Goal: Task Accomplishment & Management: Complete application form

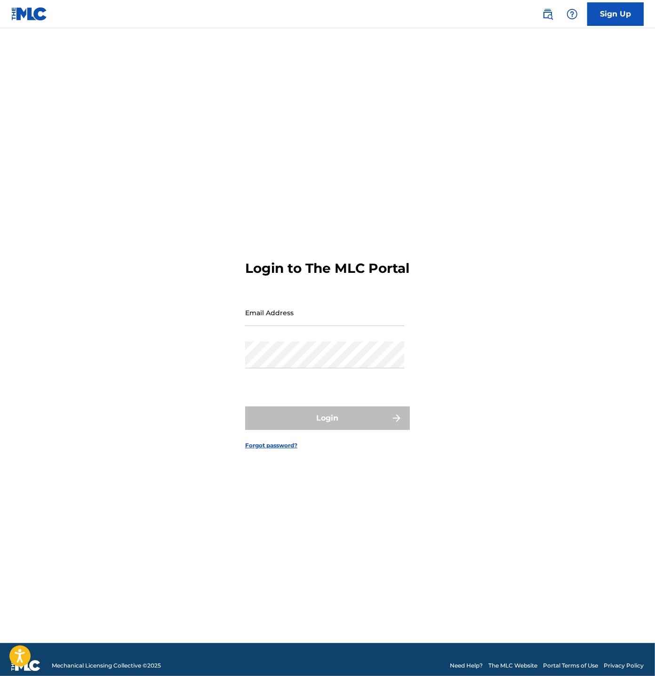
type input "[EMAIL_ADDRESS][DOMAIN_NAME]"
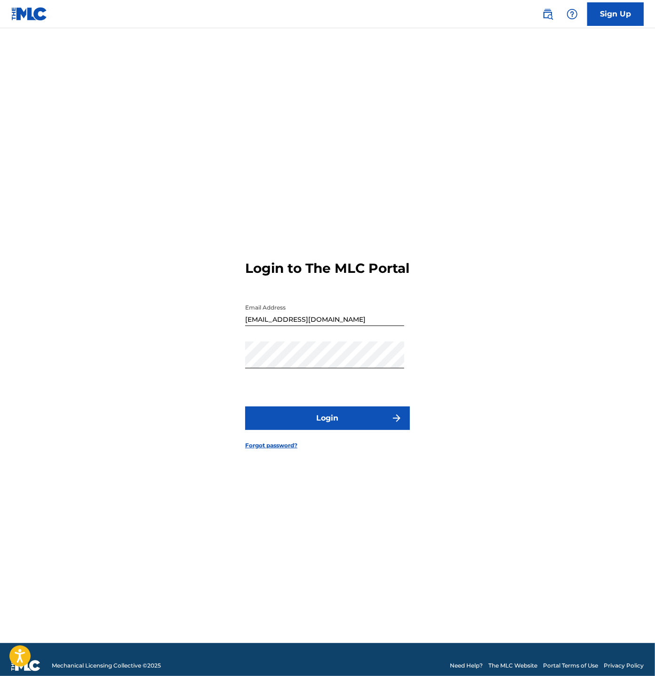
click at [347, 317] on input "[EMAIL_ADDRESS][DOMAIN_NAME]" at bounding box center [324, 312] width 159 height 27
click at [319, 430] on button "Login" at bounding box center [327, 419] width 165 height 24
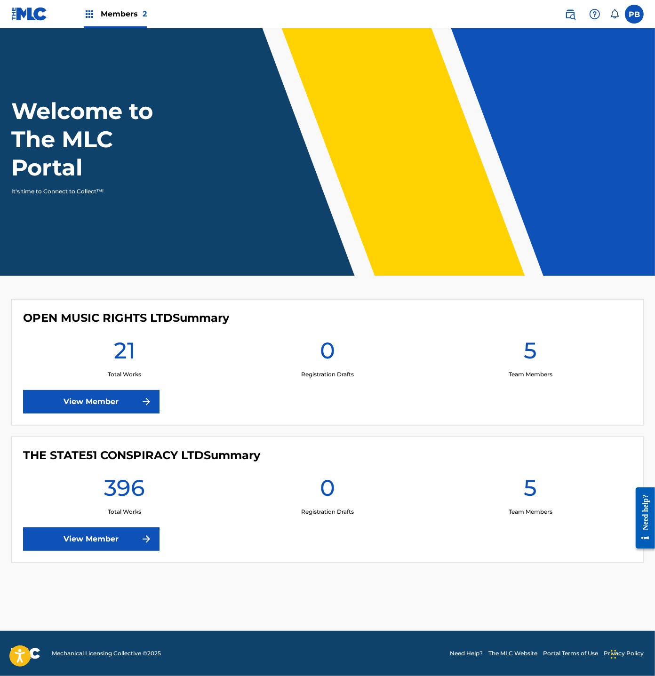
click at [106, 548] on link "View Member" at bounding box center [91, 540] width 136 height 24
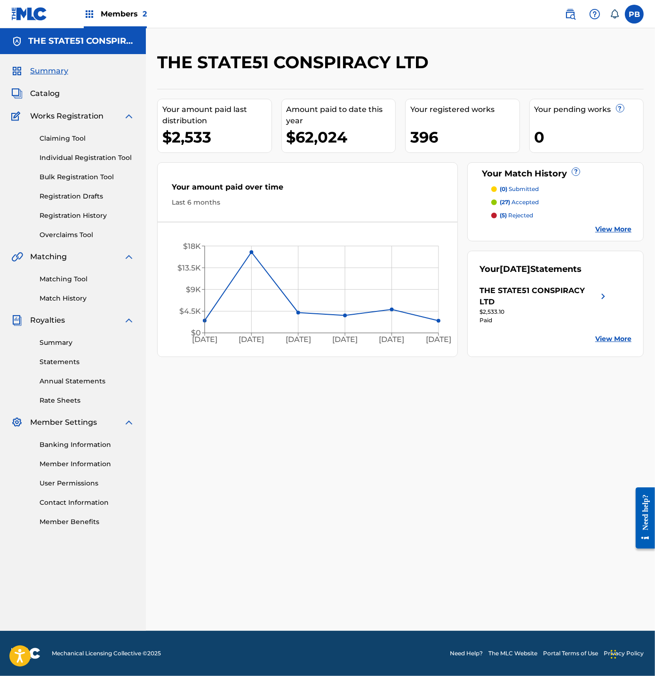
click at [61, 160] on link "Individual Registration Tool" at bounding box center [87, 158] width 95 height 10
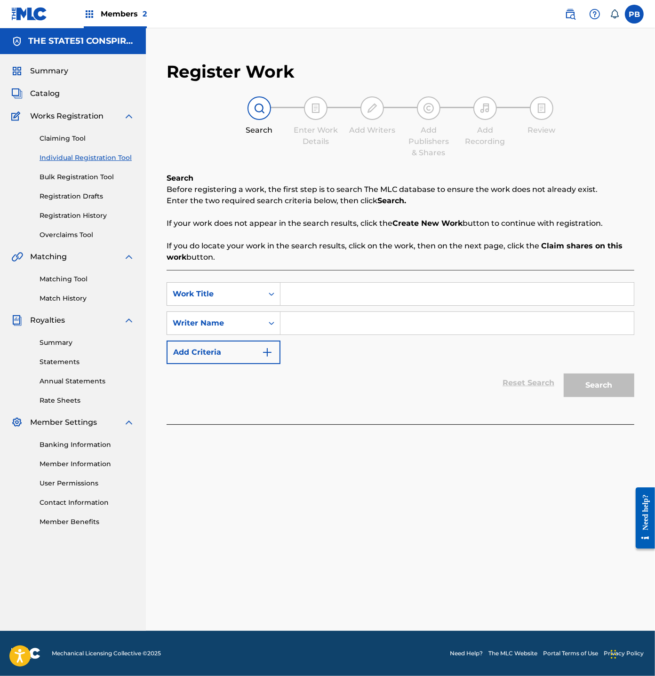
click at [57, 221] on div "Claiming Tool Individual Registration Tool Bulk Registration Tool Registration …" at bounding box center [72, 181] width 123 height 118
click at [57, 217] on link "Registration History" at bounding box center [87, 216] width 95 height 10
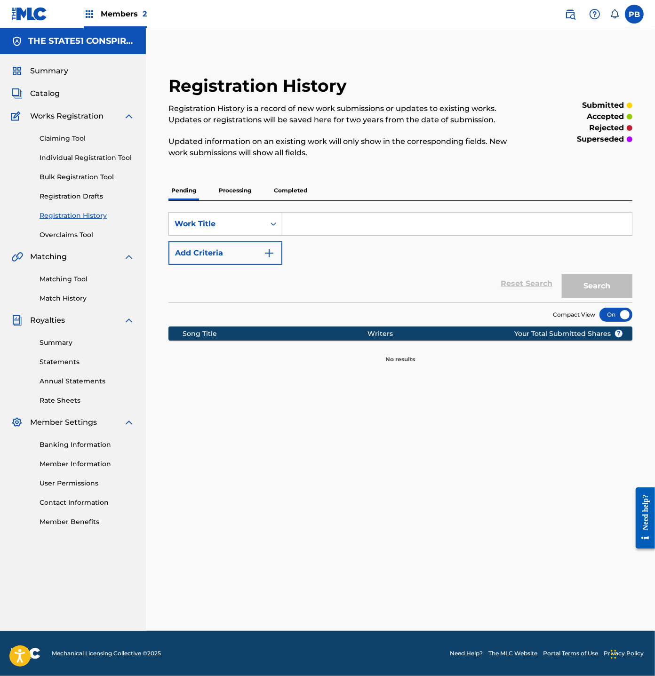
click at [236, 185] on p "Processing" at bounding box center [235, 191] width 38 height 20
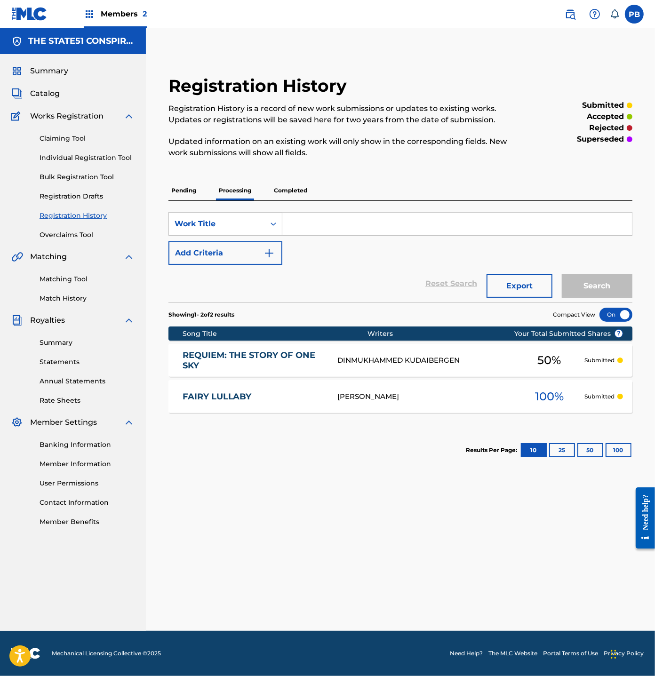
click at [288, 185] on p "Completed" at bounding box center [290, 191] width 39 height 20
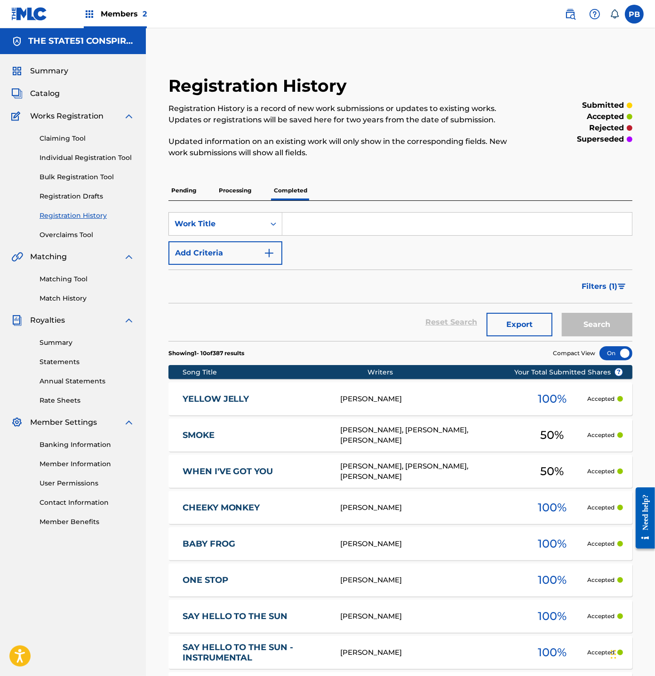
click at [57, 148] on div "Claiming Tool Individual Registration Tool Bulk Registration Tool Registration …" at bounding box center [72, 181] width 123 height 118
click at [57, 160] on link "Individual Registration Tool" at bounding box center [87, 158] width 95 height 10
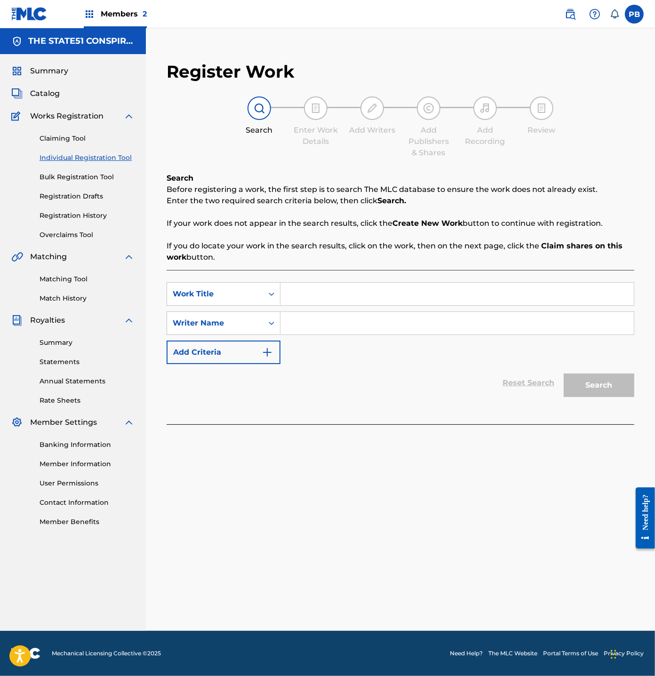
click at [324, 294] on input "Search Form" at bounding box center [457, 294] width 353 height 23
paste input "Zhalyn"
type input "Zhalyn"
click at [315, 323] on input "Search Form" at bounding box center [457, 323] width 353 height 23
click at [258, 322] on div "Writer Name" at bounding box center [215, 323] width 96 height 18
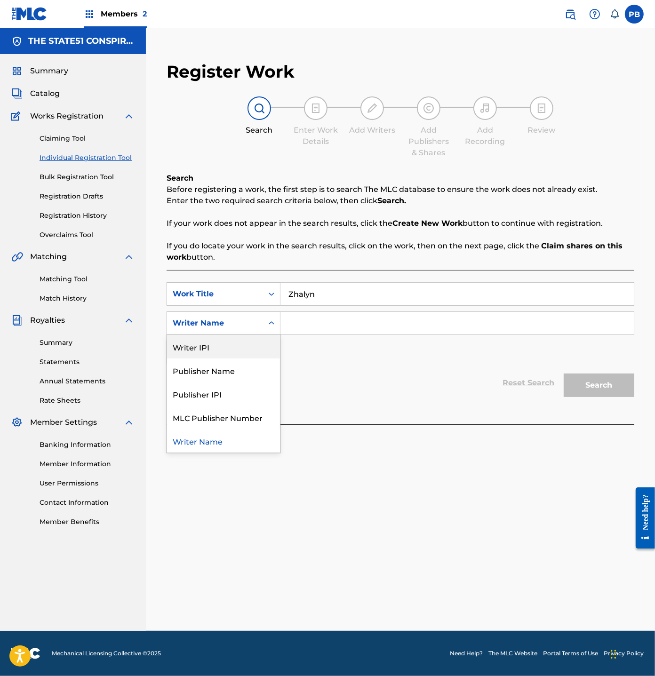
drag, startPoint x: 248, startPoint y: 343, endPoint x: 255, endPoint y: 338, distance: 8.1
click at [248, 343] on div "Writer IPI" at bounding box center [223, 347] width 113 height 24
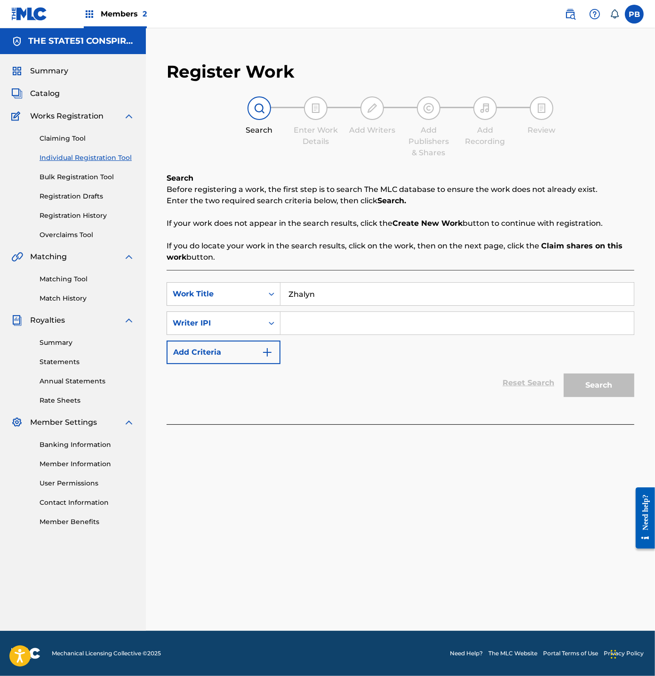
click at [357, 317] on input "Search Form" at bounding box center [457, 323] width 353 height 23
paste input "1250700891"
type input "01250700891"
click at [605, 388] on button "Search" at bounding box center [599, 386] width 71 height 24
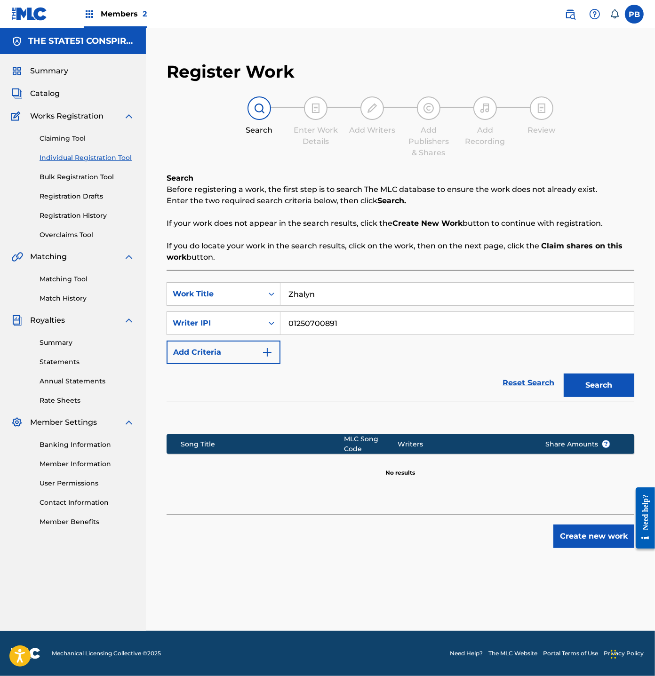
click at [588, 535] on button "Create new work" at bounding box center [594, 537] width 81 height 24
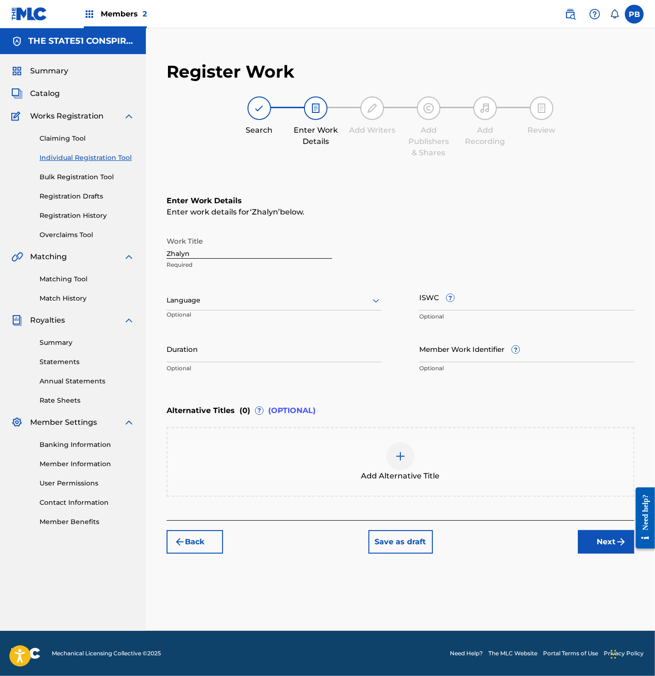
click at [458, 430] on div "Add Alternative Title" at bounding box center [401, 462] width 468 height 70
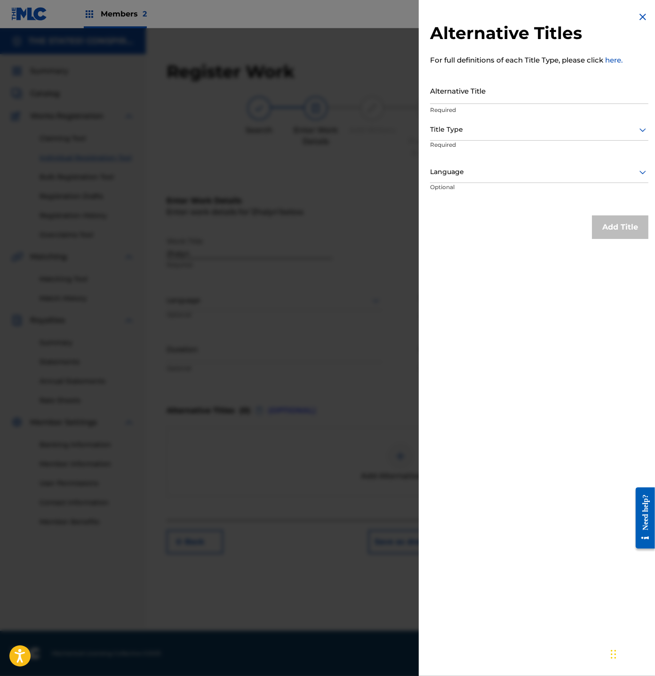
click at [636, 23] on h2 "Alternative Titles" at bounding box center [539, 33] width 218 height 21
click at [637, 20] on img at bounding box center [642, 16] width 11 height 11
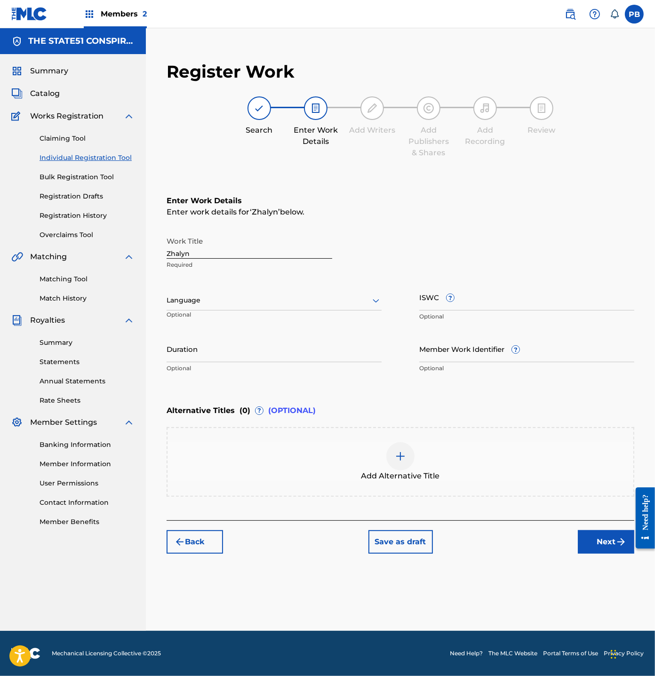
click at [596, 537] on button "Next" at bounding box center [606, 542] width 56 height 24
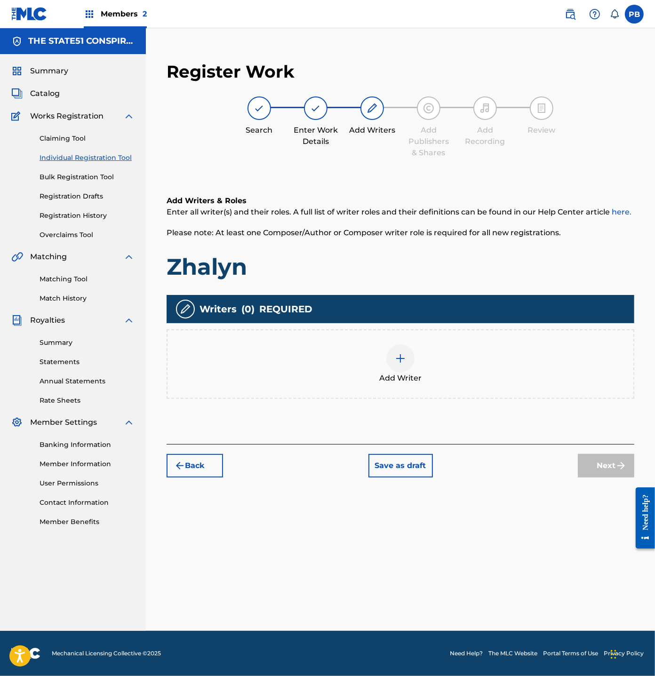
click at [393, 358] on div at bounding box center [400, 359] width 28 height 28
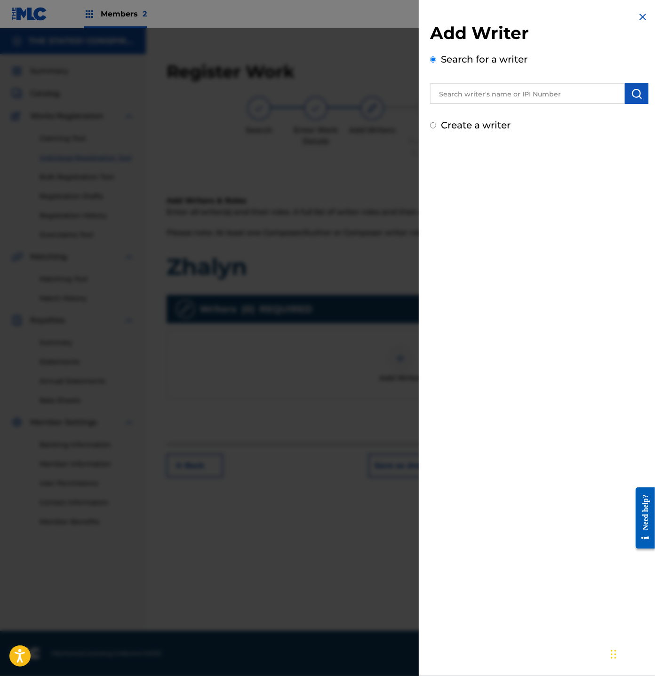
click at [474, 96] on input "text" at bounding box center [527, 93] width 195 height 21
paste input "1250700891"
type input "01250700891"
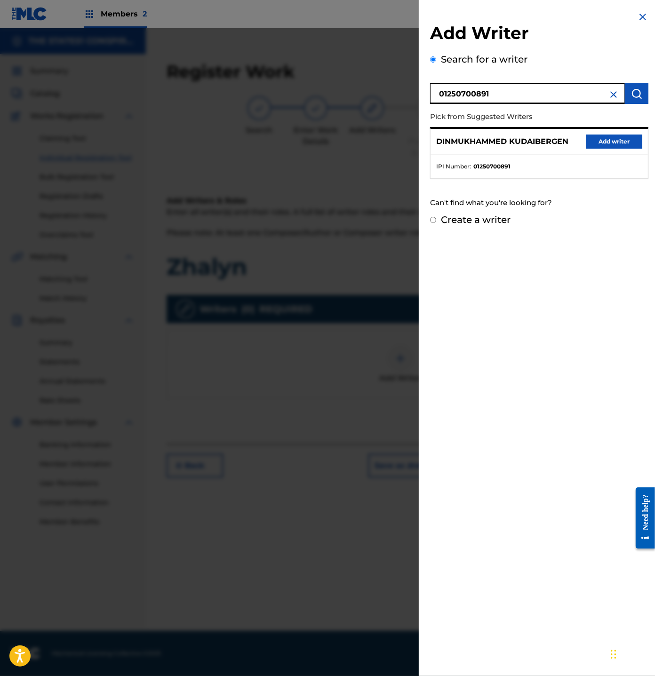
click at [596, 146] on button "Add writer" at bounding box center [614, 142] width 56 height 14
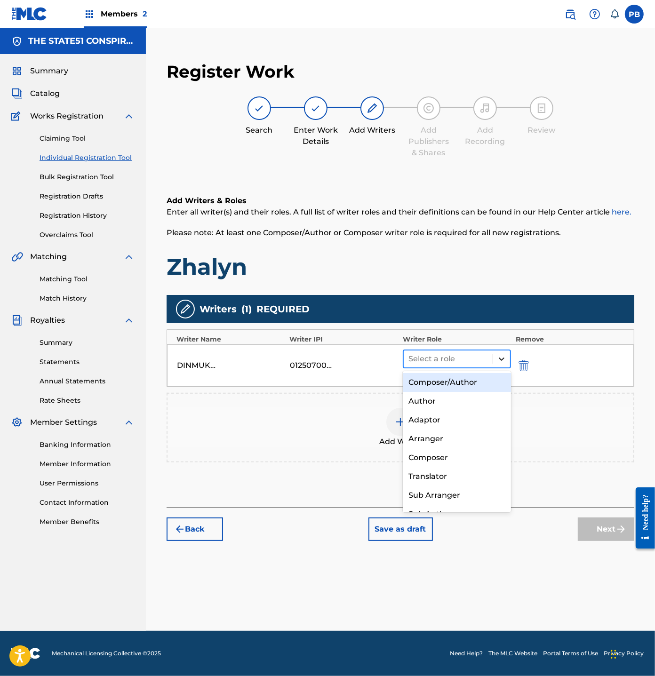
click at [501, 355] on icon at bounding box center [501, 358] width 9 height 9
click at [477, 383] on div "Composer/Author" at bounding box center [457, 382] width 108 height 19
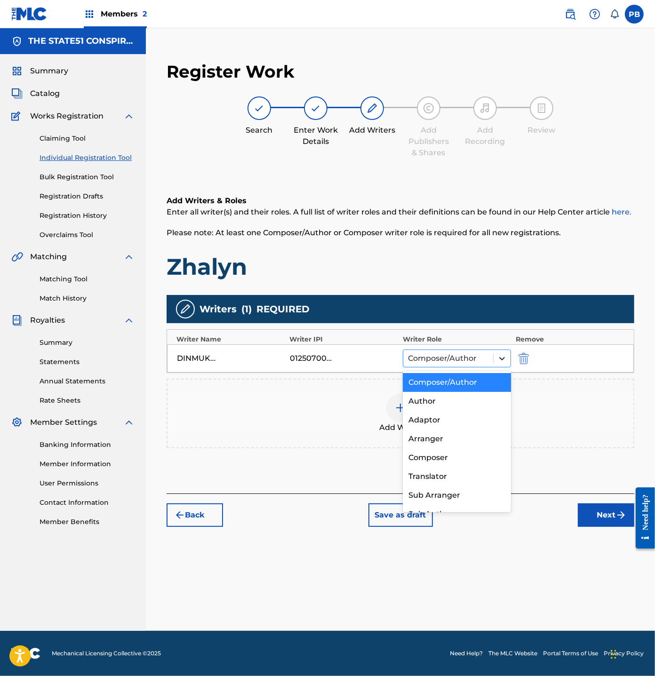
click at [503, 354] on icon at bounding box center [502, 358] width 9 height 9
click at [447, 457] on div "Composer" at bounding box center [457, 458] width 108 height 19
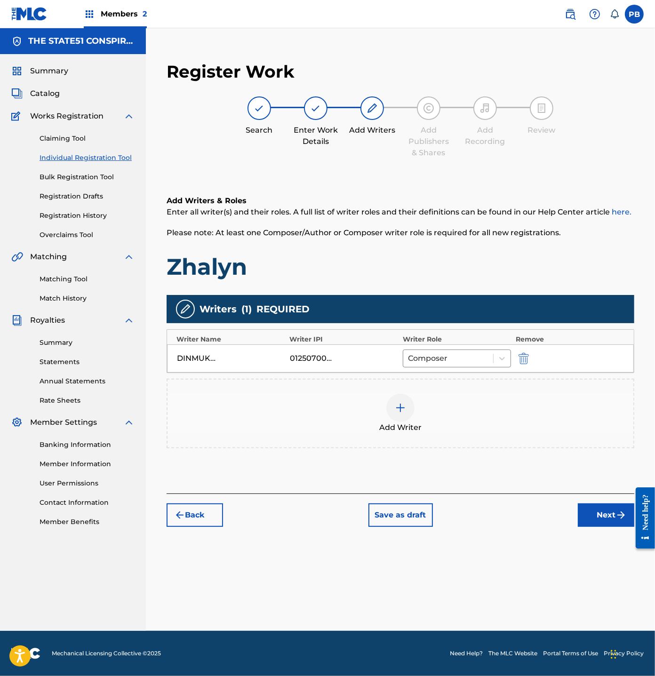
drag, startPoint x: 615, startPoint y: 516, endPoint x: 427, endPoint y: 419, distance: 211.6
click at [427, 419] on div "Register Work Search Enter Work Details Add Writers Add Publishers & Shares Add…" at bounding box center [400, 294] width 487 height 485
click at [598, 494] on div "Back Save as draft Next" at bounding box center [401, 510] width 468 height 33
click at [597, 514] on button "Next" at bounding box center [606, 516] width 56 height 24
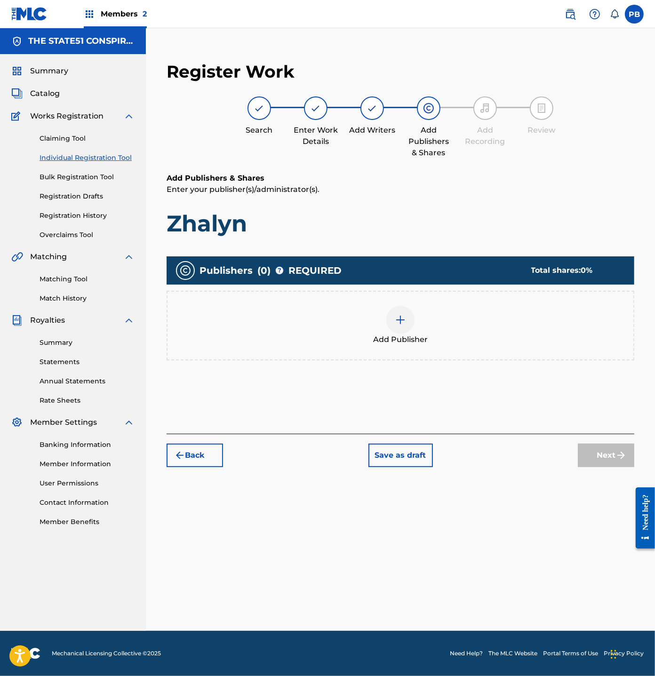
click at [402, 323] on img at bounding box center [400, 319] width 11 height 11
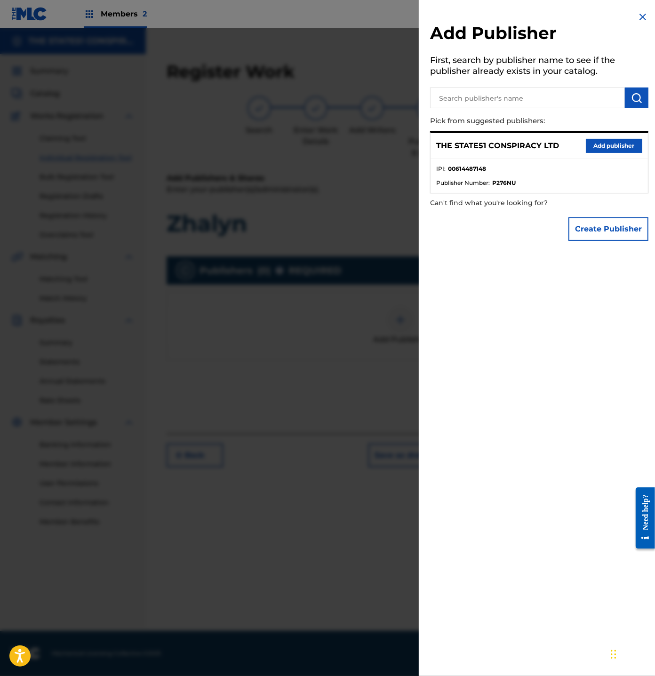
click at [599, 143] on button "Add publisher" at bounding box center [614, 146] width 56 height 14
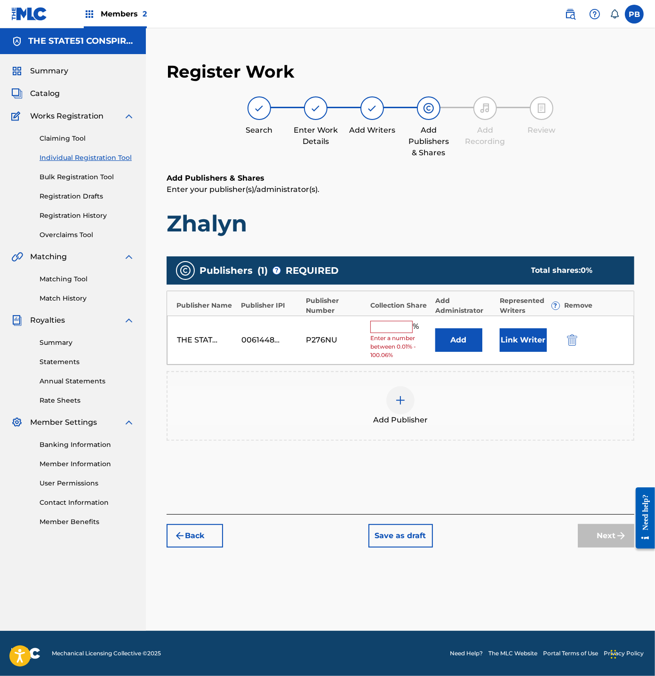
click at [401, 320] on div "THE STATE51 CONSPIRACY LTD 00614487148 P276NU % Enter a number between 0.01% - …" at bounding box center [400, 340] width 467 height 49
click at [399, 323] on input "text" at bounding box center [391, 327] width 42 height 12
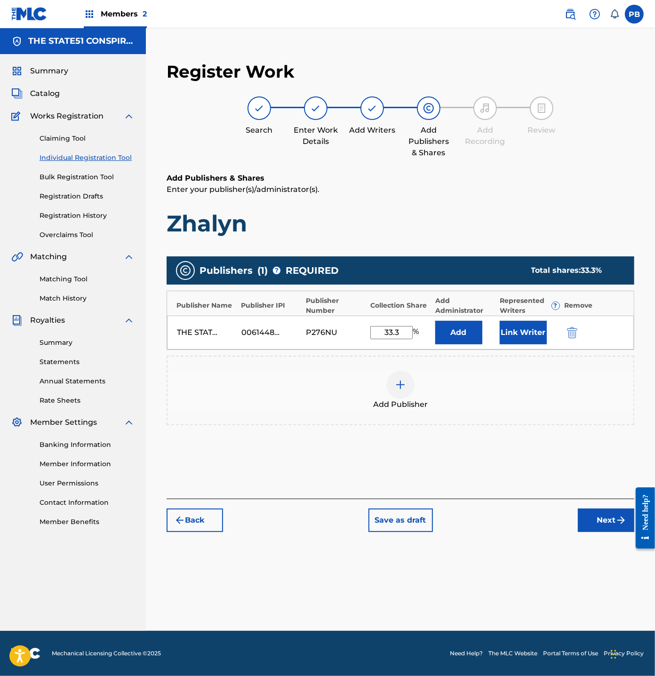
type input "33.3"
click at [518, 333] on button "Link Writer" at bounding box center [523, 333] width 47 height 24
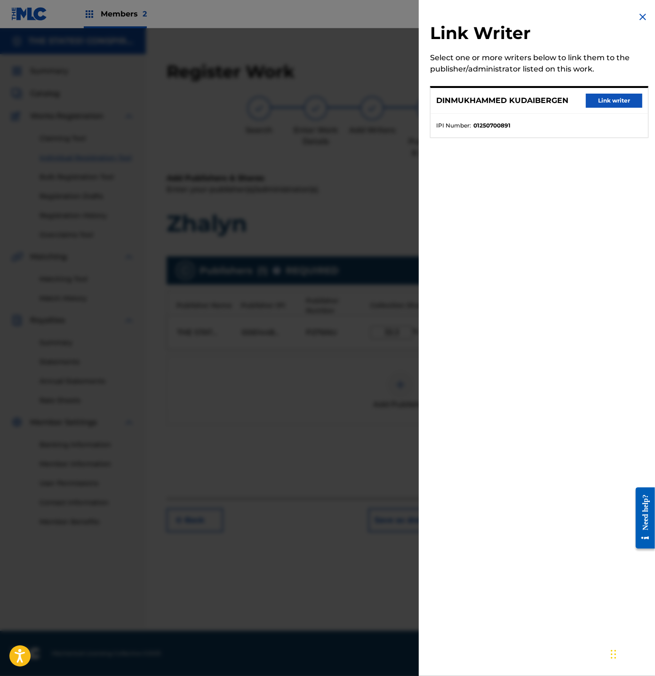
click at [621, 102] on button "Link writer" at bounding box center [614, 101] width 56 height 14
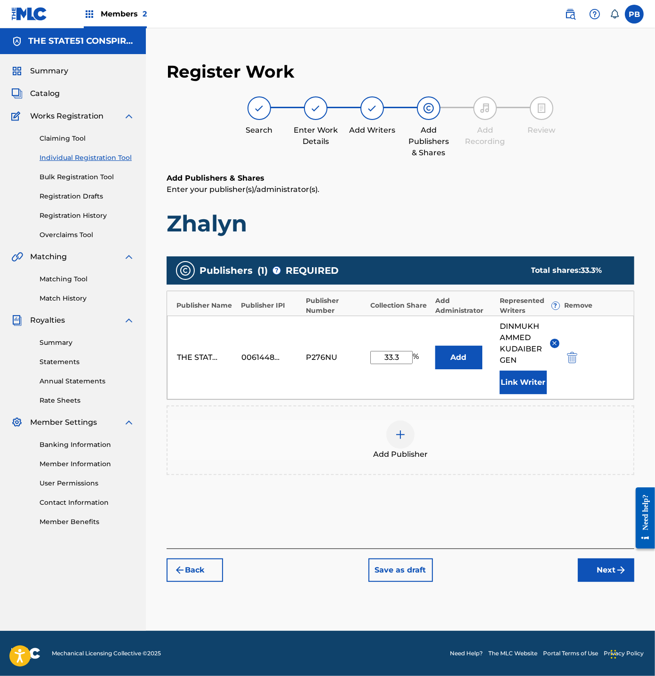
click at [603, 570] on button "Next" at bounding box center [606, 571] width 56 height 24
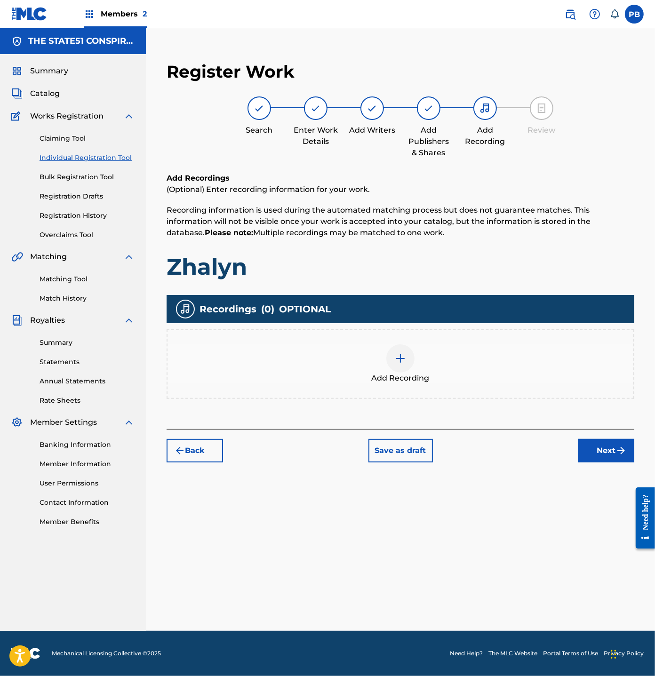
click at [410, 361] on div at bounding box center [400, 359] width 28 height 28
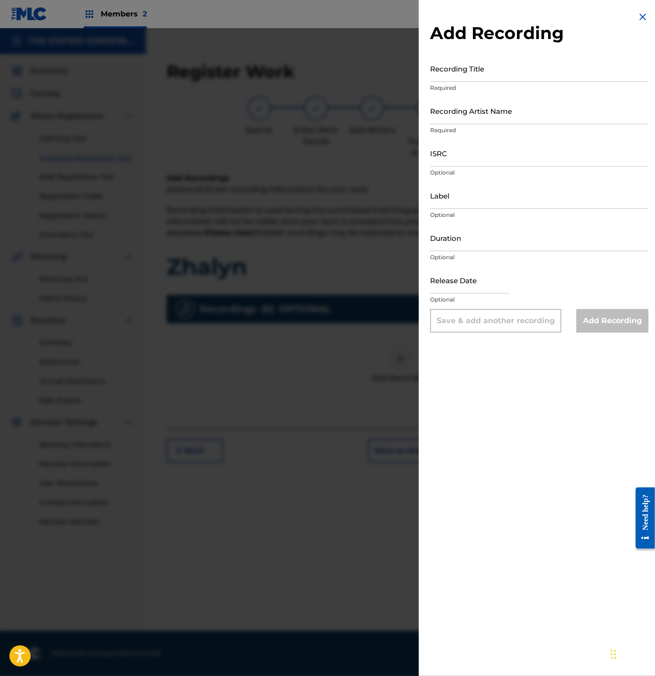
click at [472, 246] on input "Duration" at bounding box center [539, 238] width 218 height 27
type input "02:53"
click at [538, 158] on input "ISRC" at bounding box center [539, 153] width 218 height 27
paste input "UK6822213199"
type input "UK6822213199"
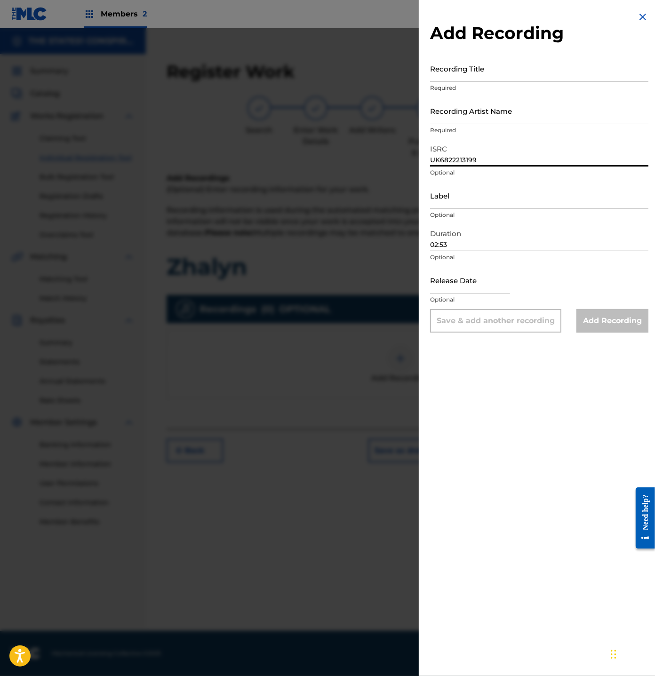
click at [483, 207] on input "Label" at bounding box center [539, 195] width 218 height 27
type input "DimashAli Creative Center"
click at [457, 112] on input "Recording Artist Name" at bounding box center [539, 110] width 218 height 27
type input "[PERSON_NAME]"
drag, startPoint x: 478, startPoint y: 85, endPoint x: 477, endPoint y: 79, distance: 6.7
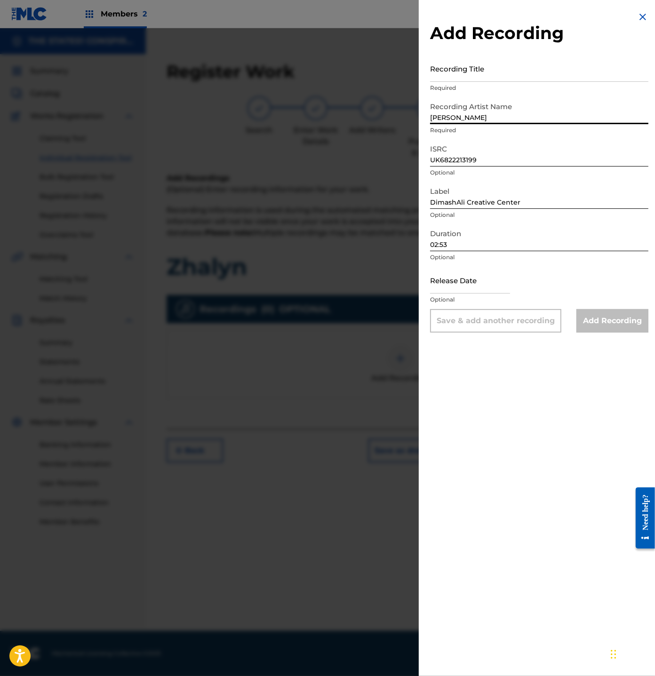
click at [478, 85] on p "Required" at bounding box center [539, 88] width 218 height 8
click at [475, 73] on input "Recording Title" at bounding box center [539, 68] width 218 height 27
paste input "Zhalyn"
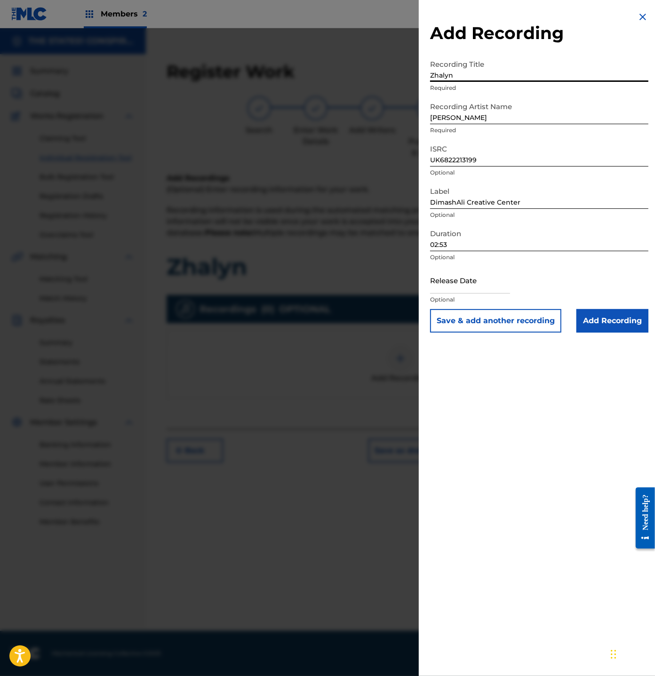
type input "Zhalyn"
click at [447, 280] on input "text" at bounding box center [470, 280] width 80 height 27
select select "7"
select select "2025"
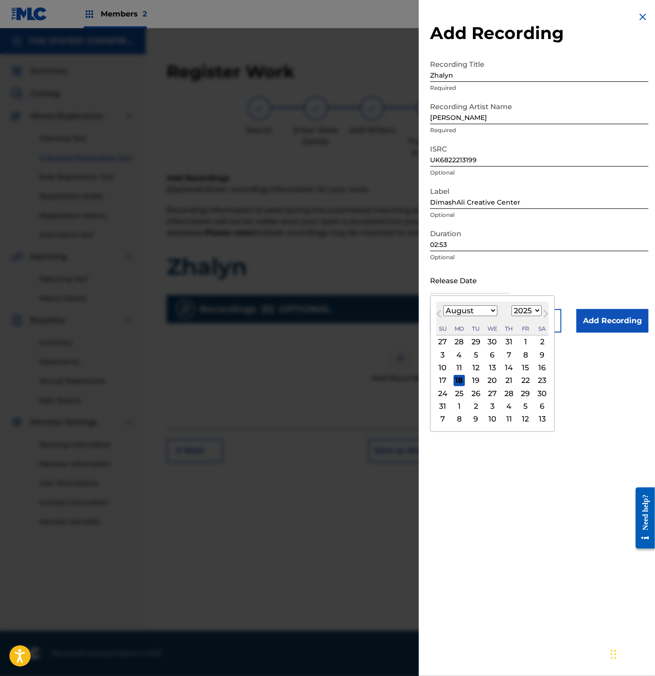
click at [434, 308] on button "Previous Month" at bounding box center [439, 315] width 15 height 15
select select "6"
click at [530, 308] on select "1900 1901 1902 1903 1904 1905 1906 1907 1908 1909 1910 1911 1912 1913 1914 1915…" at bounding box center [527, 310] width 30 height 11
select select "2022"
click at [512, 305] on select "1900 1901 1902 1903 1904 1905 1906 1907 1908 1909 1910 1911 1912 1913 1914 1915…" at bounding box center [527, 310] width 30 height 11
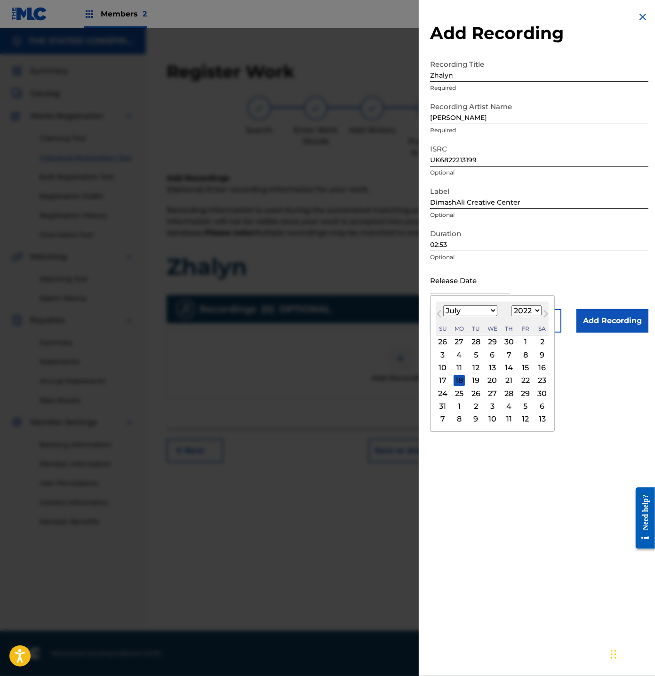
click at [474, 310] on select "January February March April May June July August September October November De…" at bounding box center [470, 310] width 54 height 11
select select "7"
click at [443, 305] on select "January February March April May June July August September October November De…" at bounding box center [470, 310] width 54 height 11
click at [529, 312] on select "1900 1901 1902 1903 1904 1905 1906 1907 1908 1909 1910 1911 1912 1913 1914 1915…" at bounding box center [527, 310] width 30 height 11
click at [510, 381] on div "25" at bounding box center [509, 380] width 11 height 11
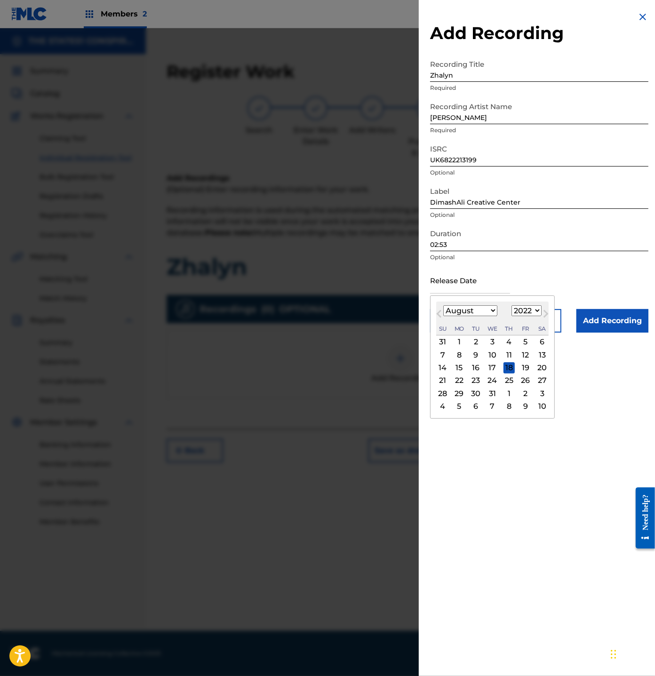
type input "[DATE]"
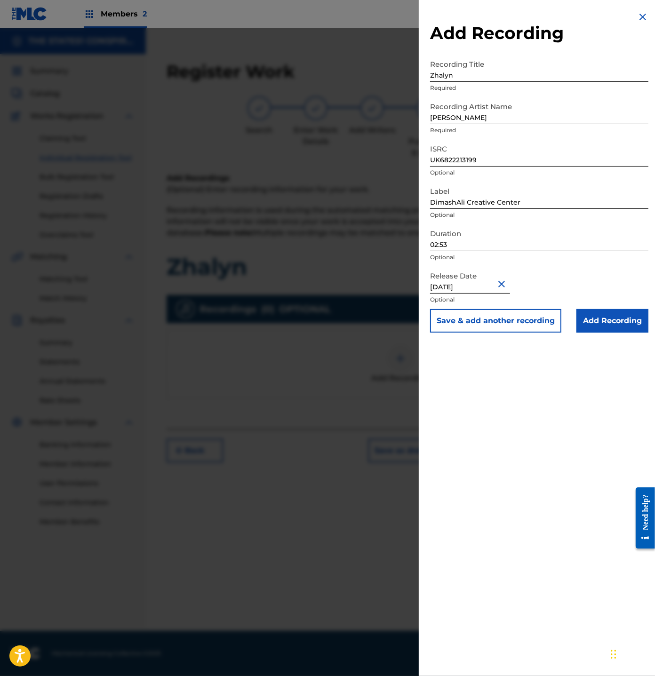
drag, startPoint x: 589, startPoint y: 384, endPoint x: 590, endPoint y: 362, distance: 21.7
click at [589, 383] on div "Add Recording Recording Title Zhalyn Required Recording Artist Name [PERSON_NAM…" at bounding box center [539, 338] width 241 height 676
click at [596, 327] on input "Add Recording" at bounding box center [613, 321] width 72 height 24
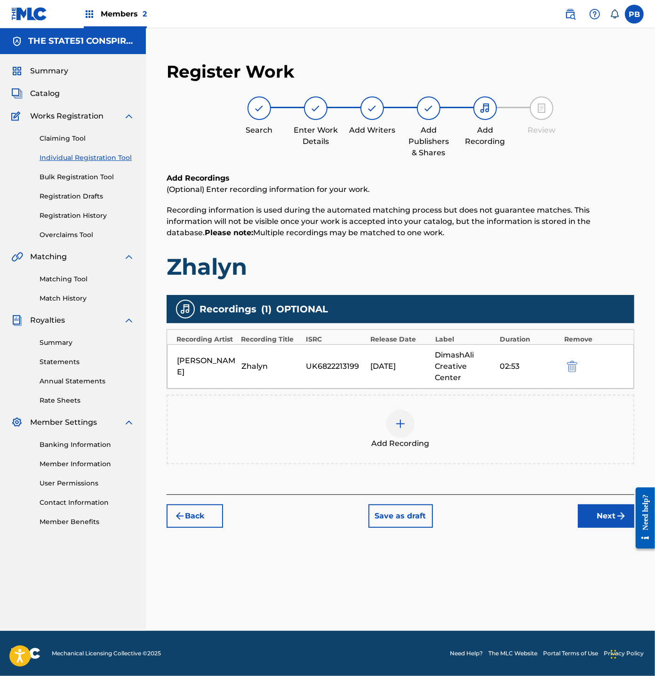
click at [607, 508] on button "Next" at bounding box center [606, 517] width 56 height 24
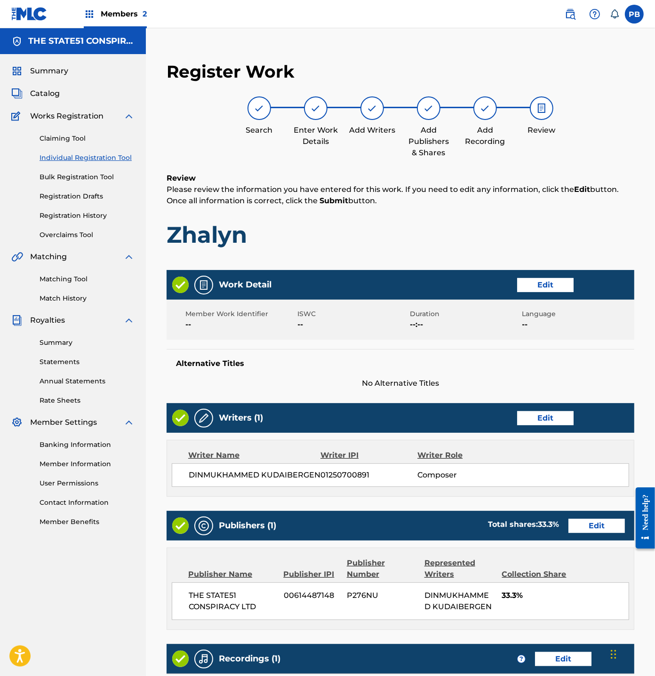
scroll to position [161, 0]
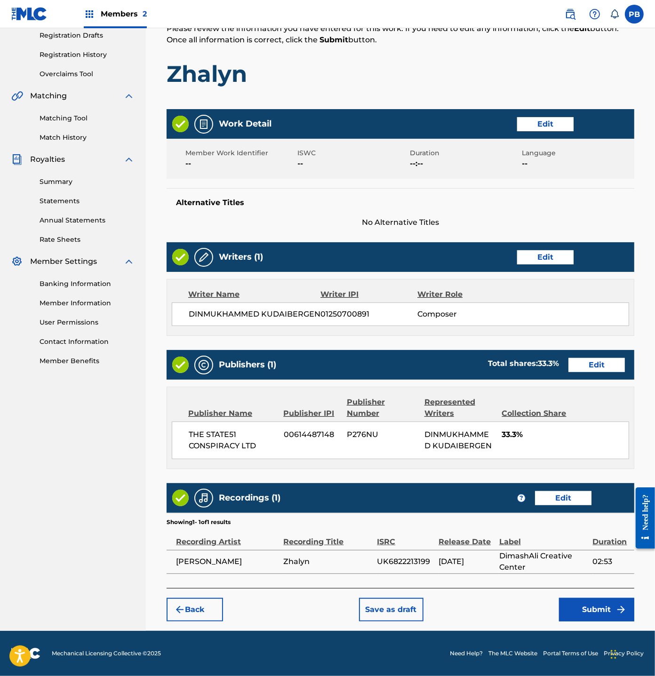
click at [582, 612] on button "Submit" at bounding box center [596, 610] width 75 height 24
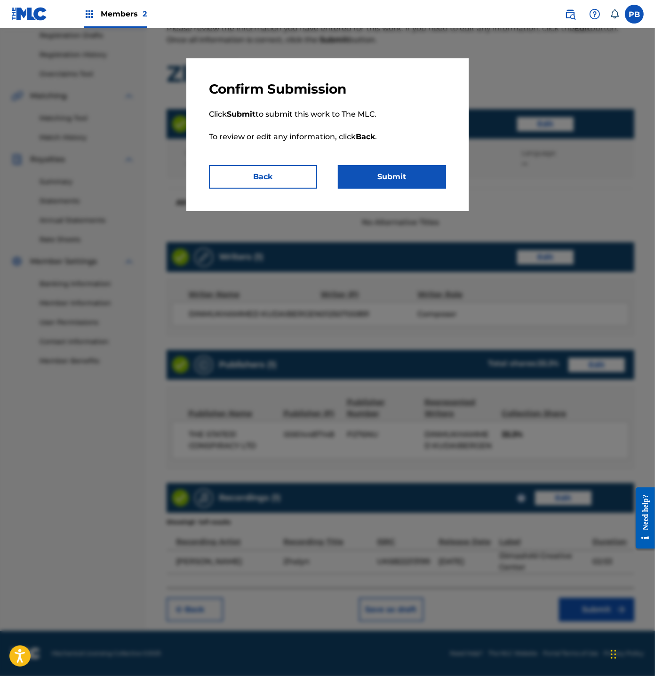
click at [394, 174] on button "Submit" at bounding box center [392, 177] width 108 height 24
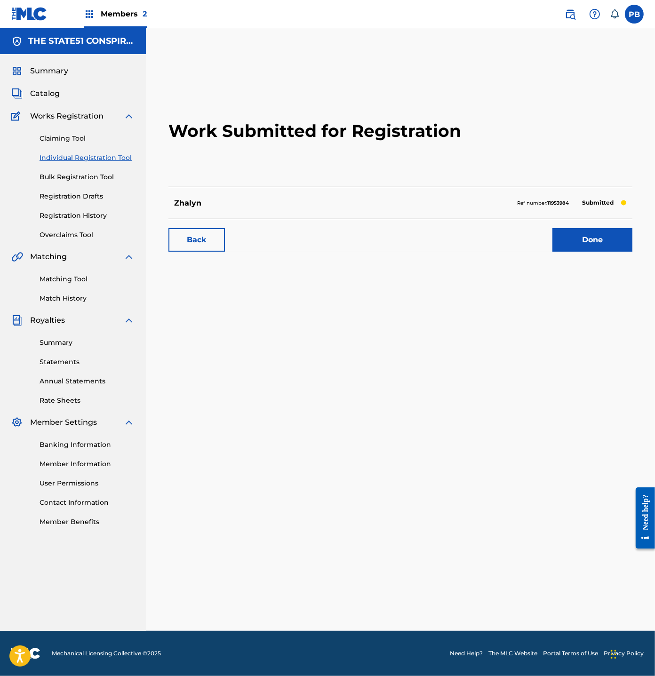
click at [586, 235] on link "Done" at bounding box center [593, 240] width 80 height 24
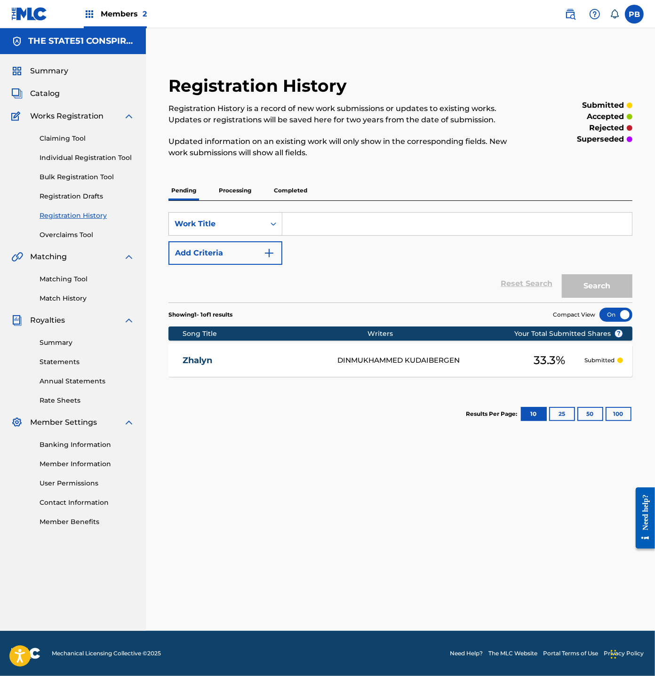
click at [95, 156] on link "Individual Registration Tool" at bounding box center [87, 158] width 95 height 10
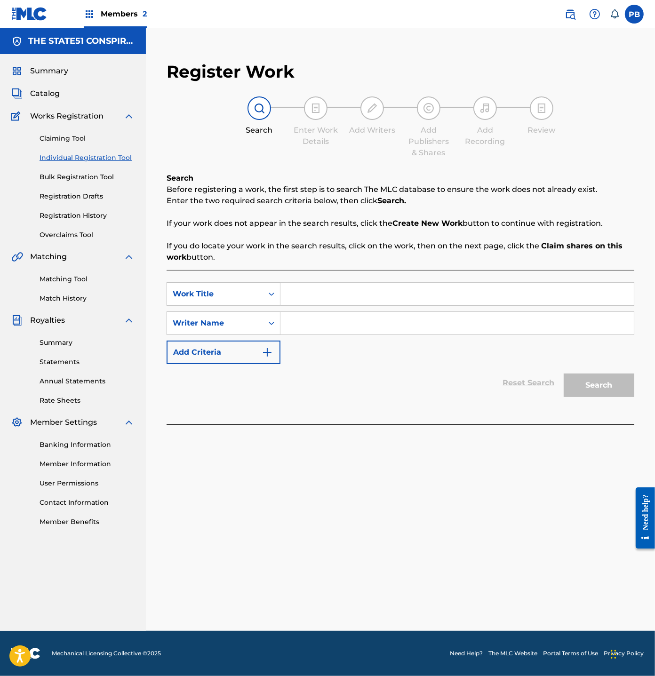
click at [295, 296] on input "Search Form" at bounding box center [457, 294] width 353 height 23
paste input "Be With Me"
type input "Be With Me"
click at [295, 326] on input "Search Form" at bounding box center [457, 323] width 353 height 23
click at [225, 326] on div "Writer Name" at bounding box center [215, 323] width 85 height 11
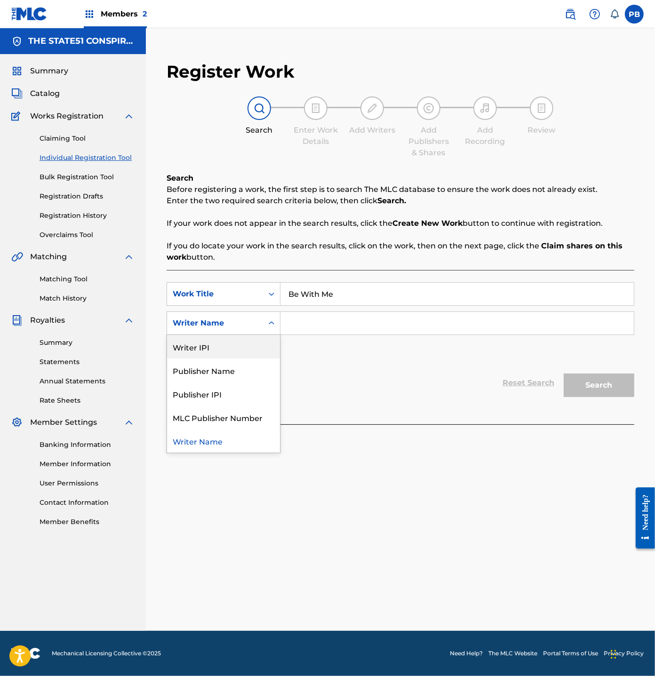
click at [231, 341] on div "Writer IPI" at bounding box center [223, 347] width 113 height 24
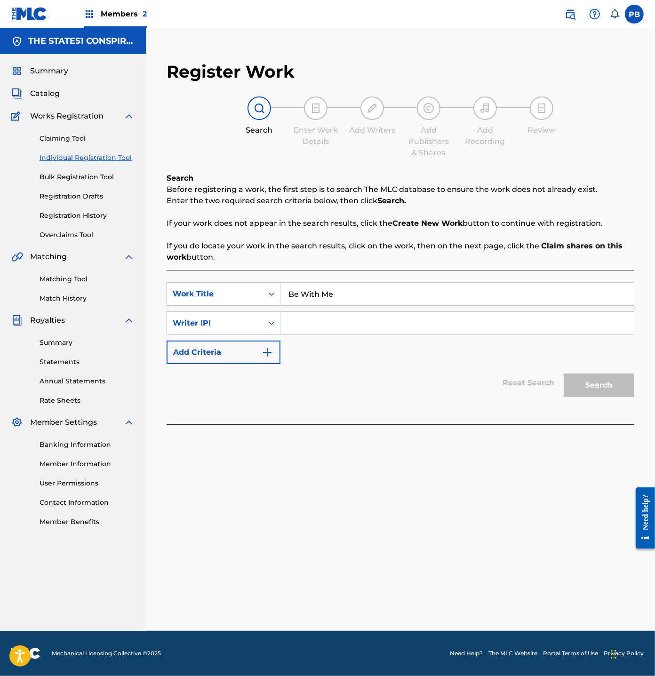
click at [332, 313] on input "Search Form" at bounding box center [457, 323] width 353 height 23
paste input "1250700891"
type input "01250700891"
click at [564, 374] on button "Search" at bounding box center [599, 386] width 71 height 24
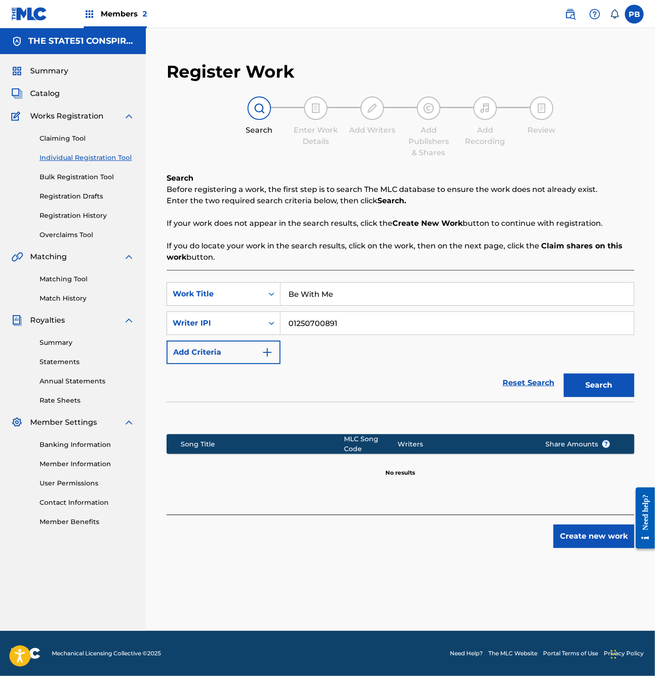
click at [581, 525] on button "Create new work" at bounding box center [594, 537] width 81 height 24
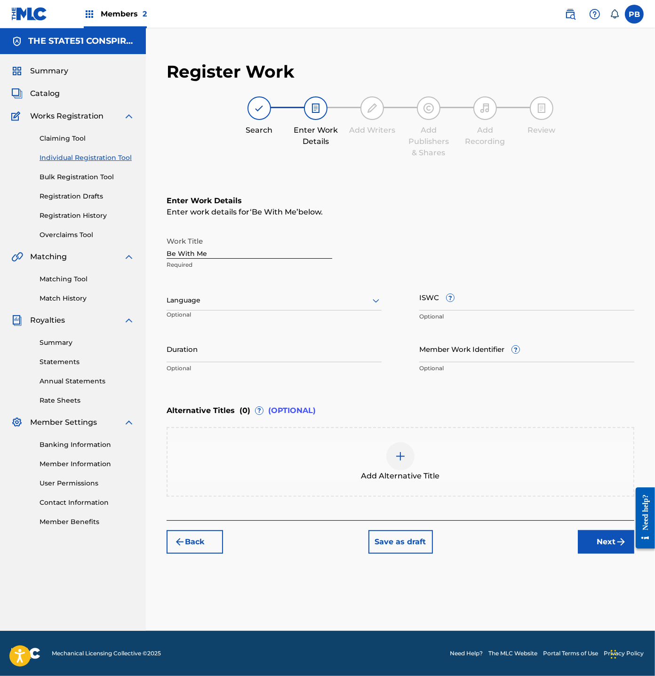
click at [266, 355] on input "Duration" at bounding box center [274, 349] width 215 height 27
type input "03:51"
click at [591, 544] on button "Next" at bounding box center [606, 542] width 56 height 24
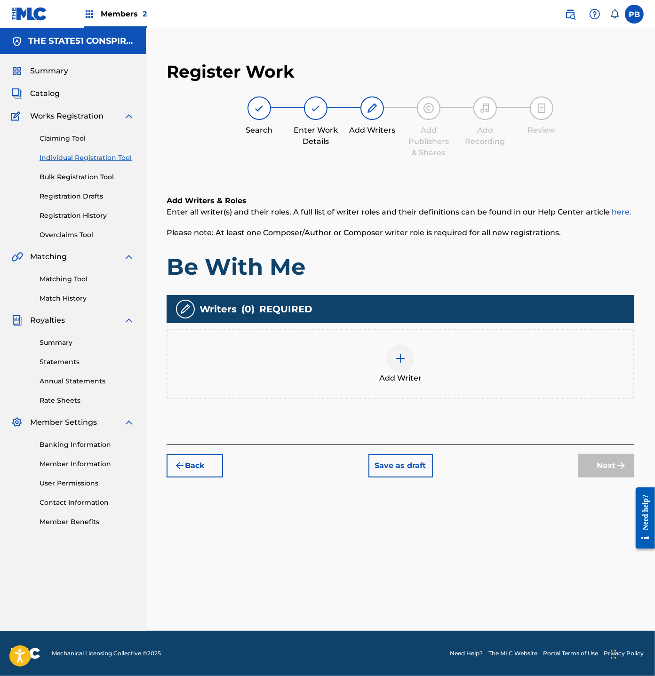
click at [399, 354] on img at bounding box center [400, 358] width 11 height 11
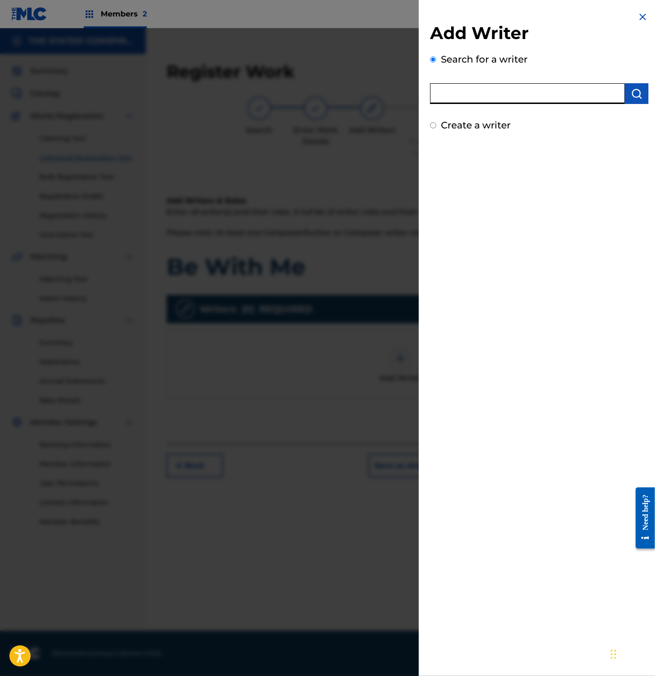
click at [492, 102] on input "text" at bounding box center [527, 93] width 195 height 21
paste input "1250700891"
click at [435, 91] on input "1250700891" at bounding box center [527, 93] width 195 height 21
type input "01250700891"
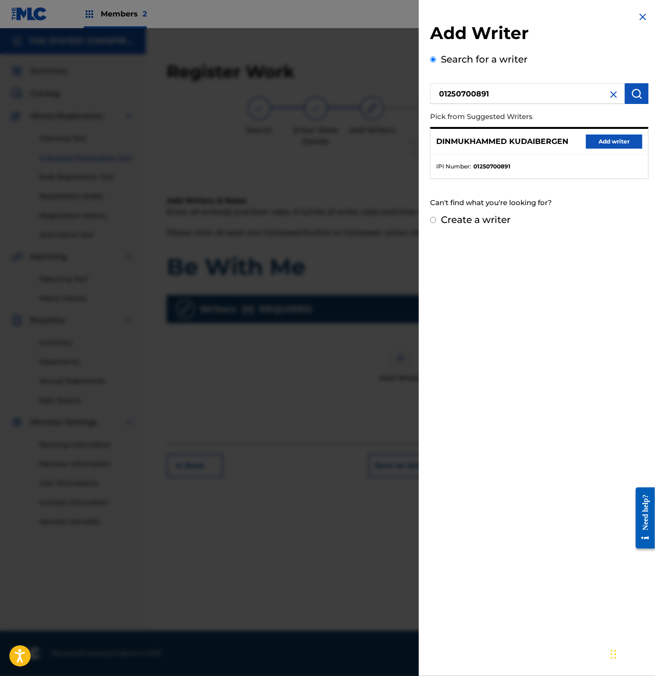
click at [631, 145] on button "Add writer" at bounding box center [614, 142] width 56 height 14
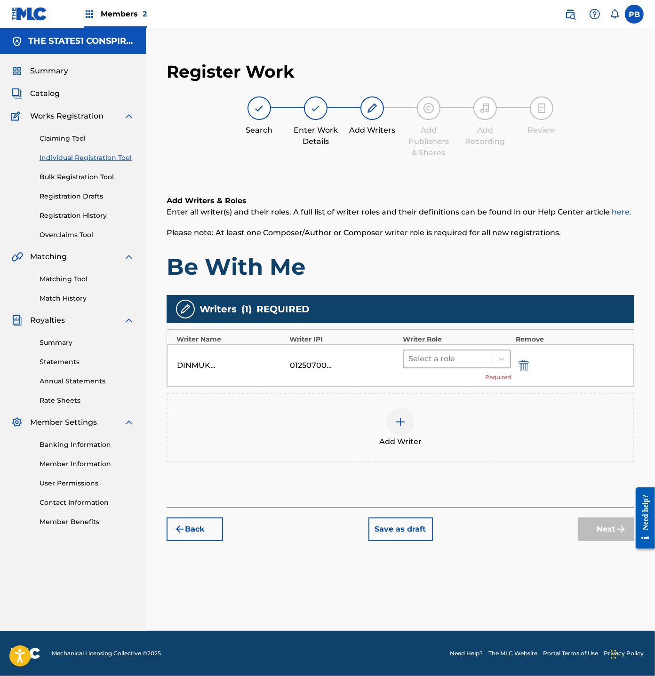
click at [455, 354] on div at bounding box center [449, 359] width 80 height 13
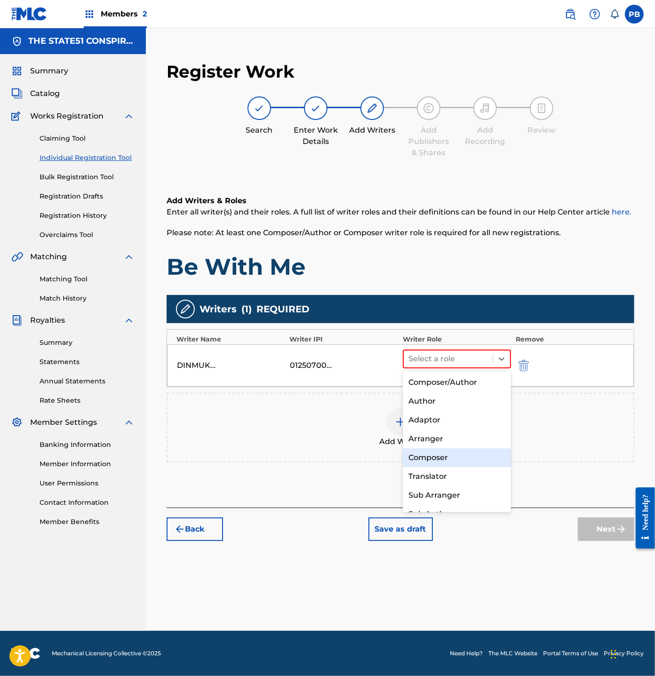
click at [425, 462] on div "Composer" at bounding box center [457, 458] width 108 height 19
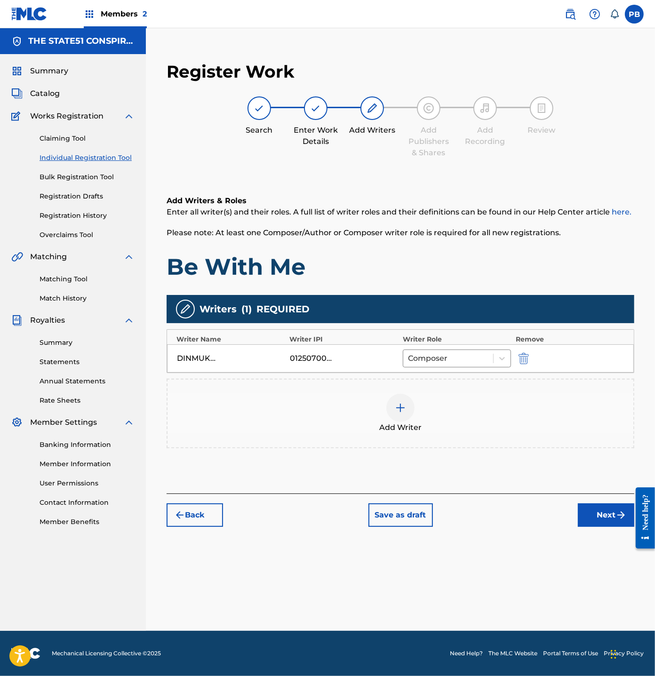
click at [596, 517] on button "Next" at bounding box center [606, 516] width 56 height 24
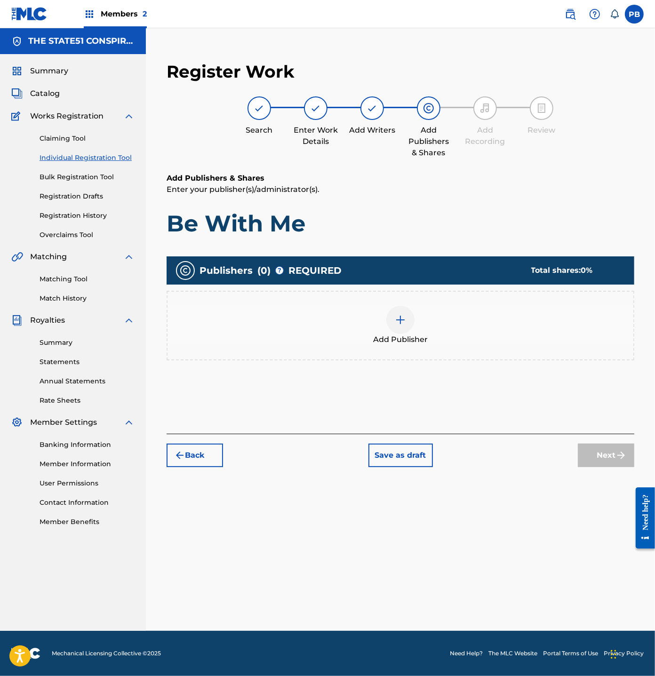
click at [403, 320] on img at bounding box center [400, 319] width 11 height 11
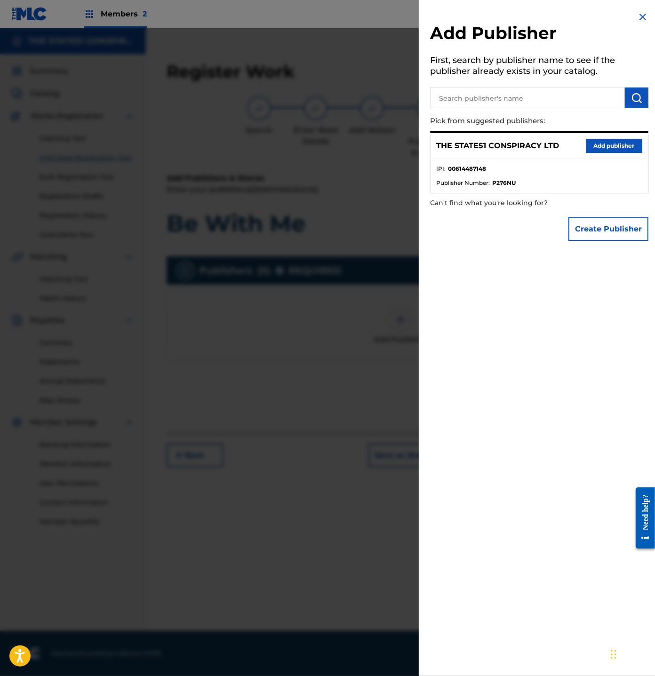
click at [592, 150] on button "Add publisher" at bounding box center [614, 146] width 56 height 14
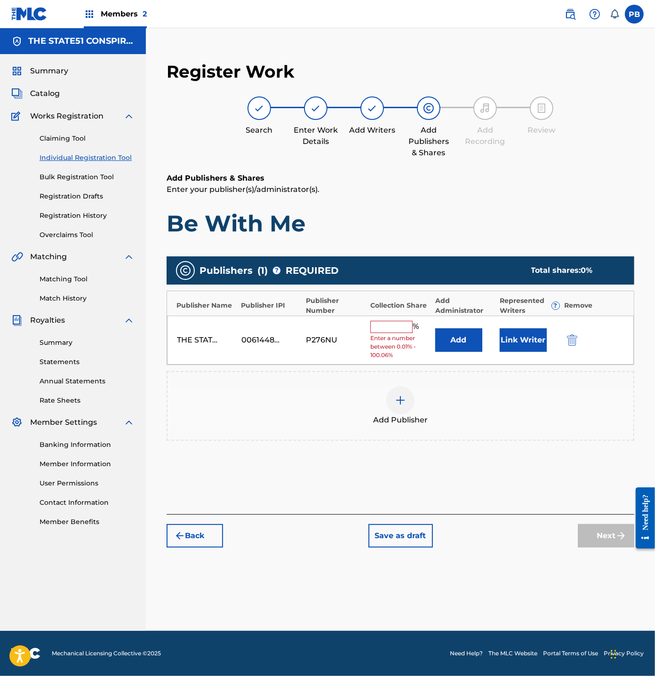
click at [393, 330] on input "text" at bounding box center [391, 327] width 42 height 12
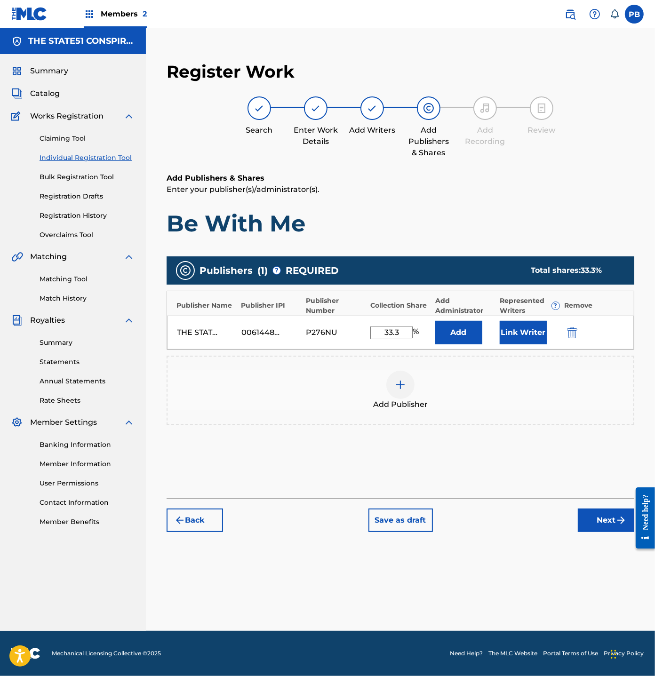
type input "33.3"
click at [512, 398] on div "Add Publisher" at bounding box center [401, 391] width 466 height 40
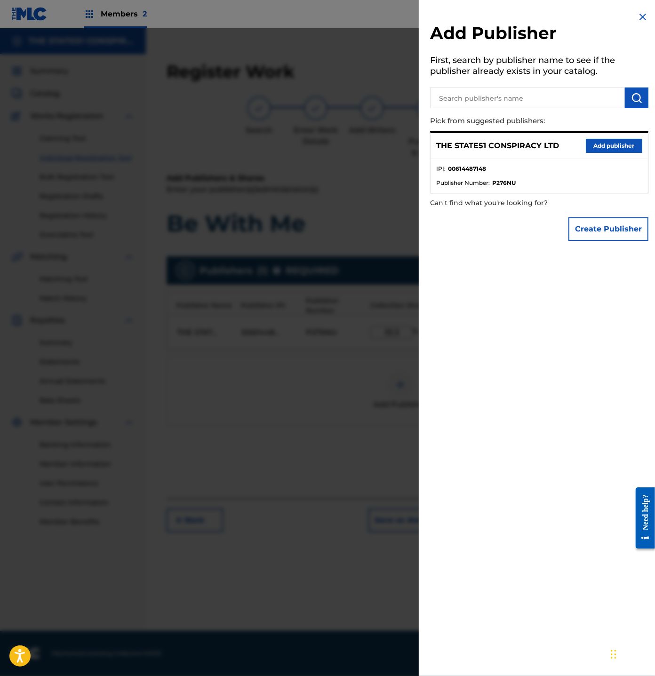
click at [605, 147] on button "Add publisher" at bounding box center [614, 146] width 56 height 14
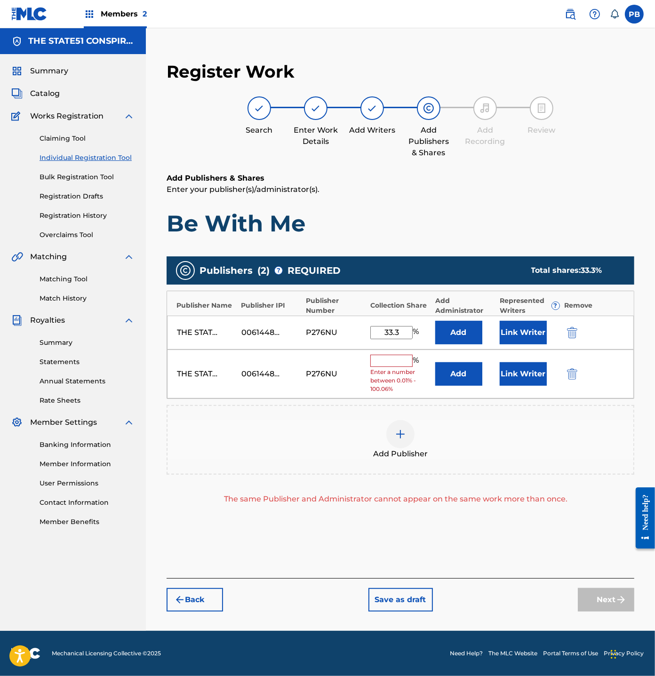
click at [576, 370] on img "submit" at bounding box center [572, 374] width 10 height 11
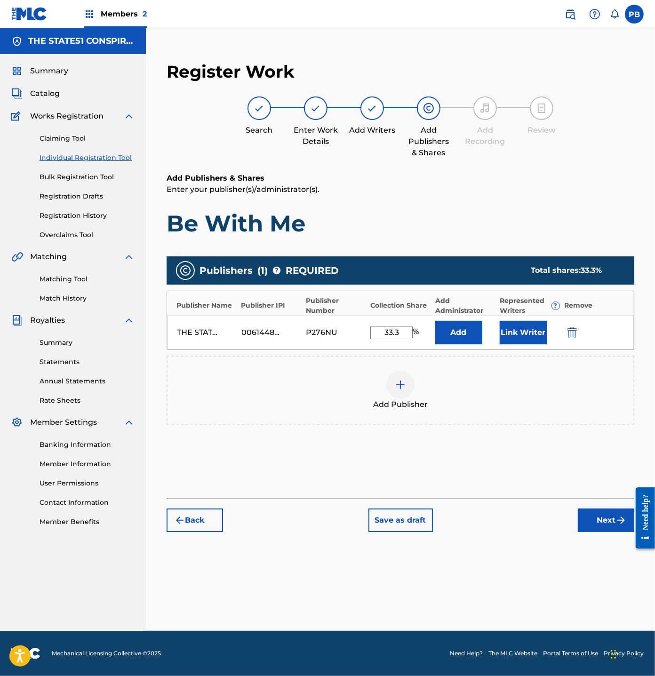
click at [533, 336] on button "Link Writer" at bounding box center [523, 333] width 47 height 24
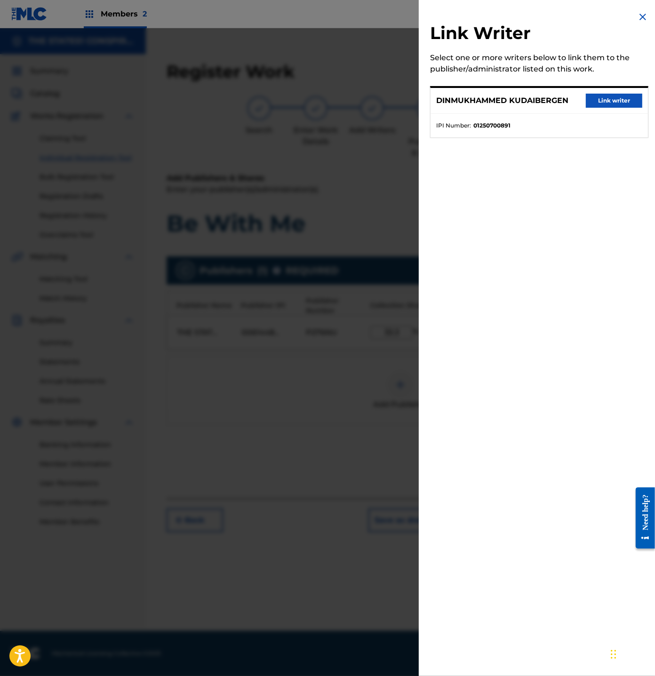
click at [593, 100] on button "Link writer" at bounding box center [614, 101] width 56 height 14
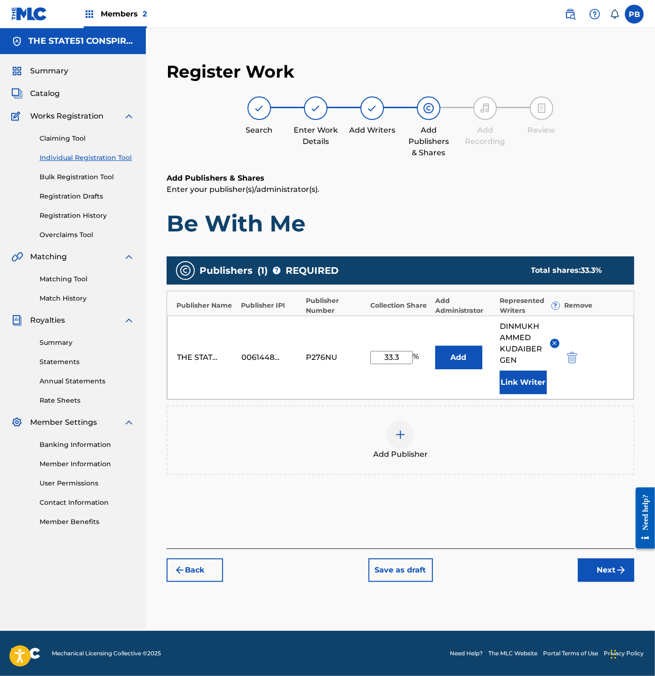
click at [602, 573] on button "Next" at bounding box center [606, 571] width 56 height 24
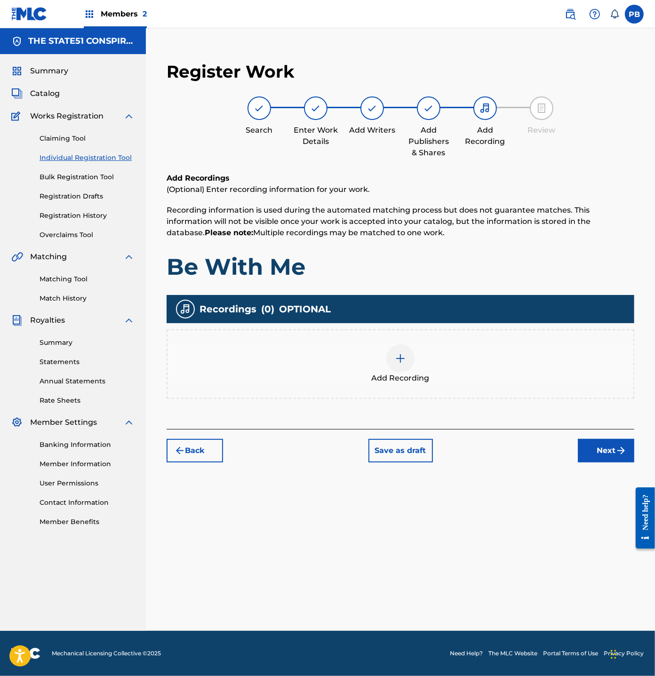
click at [405, 365] on div at bounding box center [400, 359] width 28 height 28
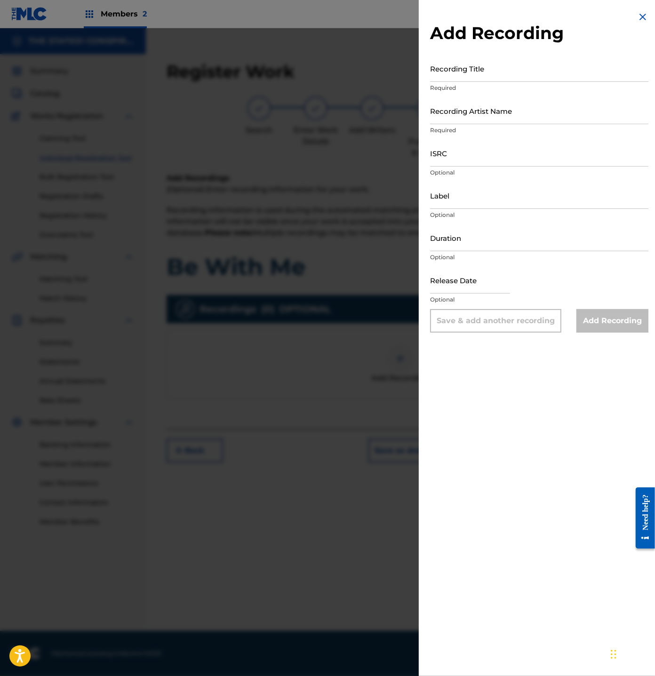
click at [461, 74] on input "Recording Title" at bounding box center [539, 68] width 218 height 27
type input "Be With Me"
click at [461, 121] on input "Recording Artist Name" at bounding box center [539, 110] width 218 height 27
paste input "[PERSON_NAME]"
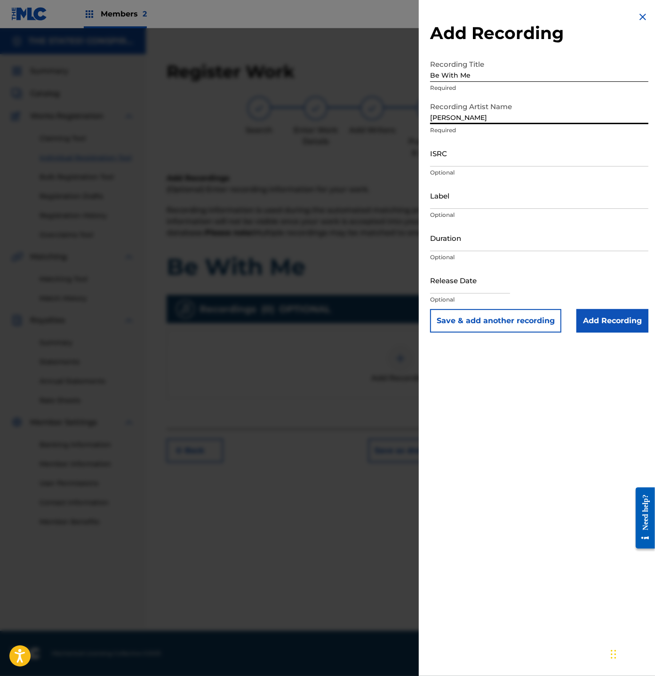
type input "[PERSON_NAME]"
click at [464, 159] on input "ISRC" at bounding box center [539, 153] width 218 height 27
paste input "QM6MZ2119705"
type input "QM6MZ2119705"
click at [516, 210] on div "Label Optional" at bounding box center [539, 203] width 218 height 42
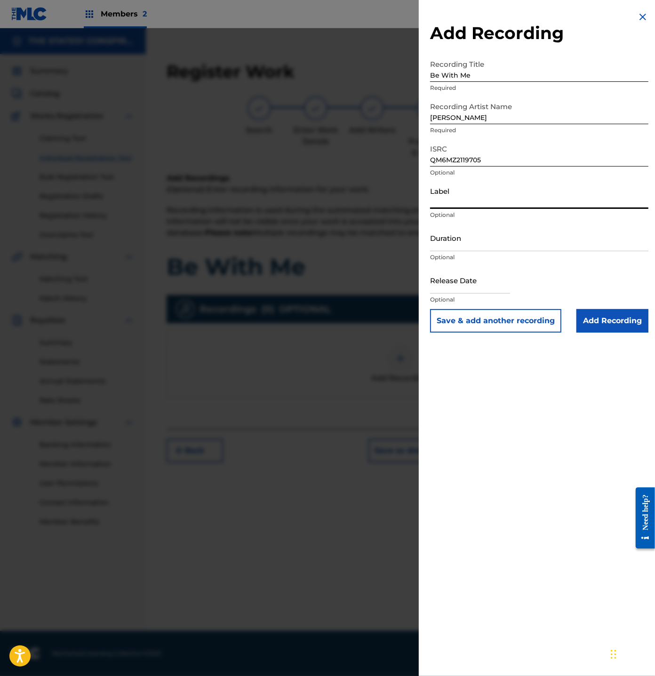
click at [504, 203] on input "Label" at bounding box center [539, 195] width 218 height 27
paste input "DimashAli Creative Center"
type input "DimashAli Creative Center"
click at [442, 243] on input "Duration" at bounding box center [539, 238] width 218 height 27
type input "03:51"
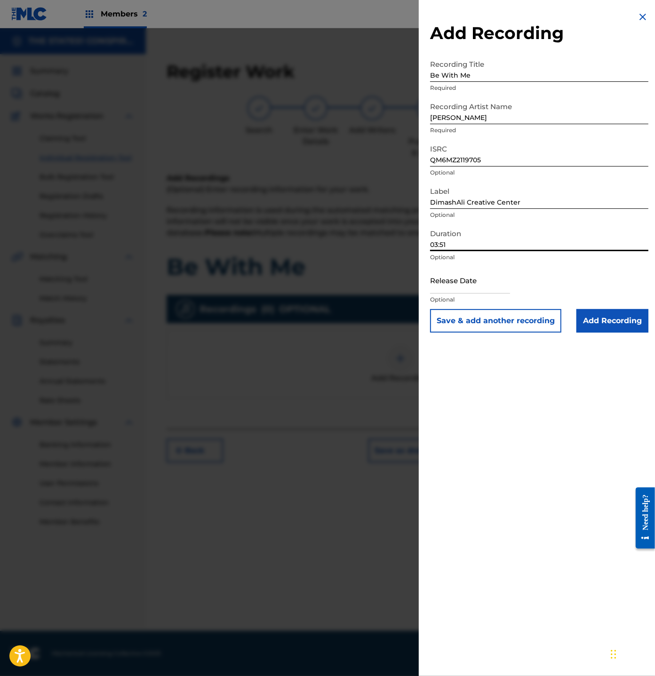
click at [471, 280] on input "text" at bounding box center [470, 280] width 80 height 27
select select "7"
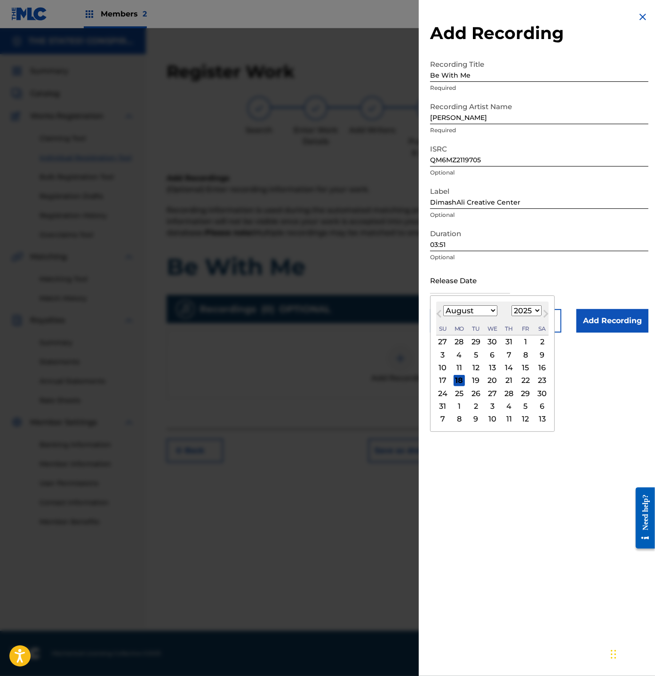
click at [449, 313] on select "January February March April May June July August September October November De…" at bounding box center [470, 310] width 54 height 11
click at [524, 311] on select "1900 1901 1902 1903 1904 1905 1906 1907 1908 1909 1910 1911 1912 1913 1914 1915…" at bounding box center [527, 310] width 30 height 11
select select "2021"
click at [512, 305] on select "1900 1901 1902 1903 1904 1905 1906 1907 1908 1909 1910 1911 1912 1913 1914 1915…" at bounding box center [527, 310] width 30 height 11
click at [468, 311] on select "January February March April May June July August September October November De…" at bounding box center [470, 310] width 54 height 11
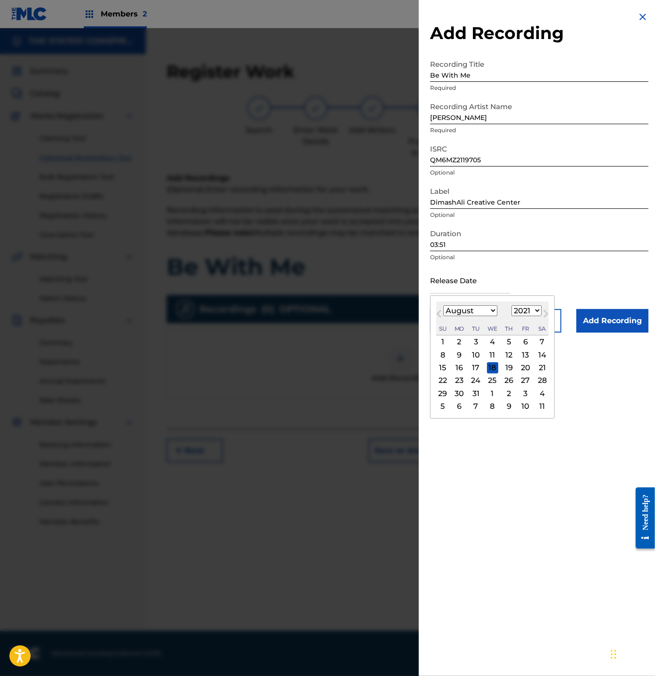
select select "1"
click at [443, 305] on select "January February March April May June July August September October November De…" at bounding box center [470, 310] width 54 height 11
click at [478, 343] on div "2" at bounding box center [475, 342] width 11 height 11
type input "[DATE]"
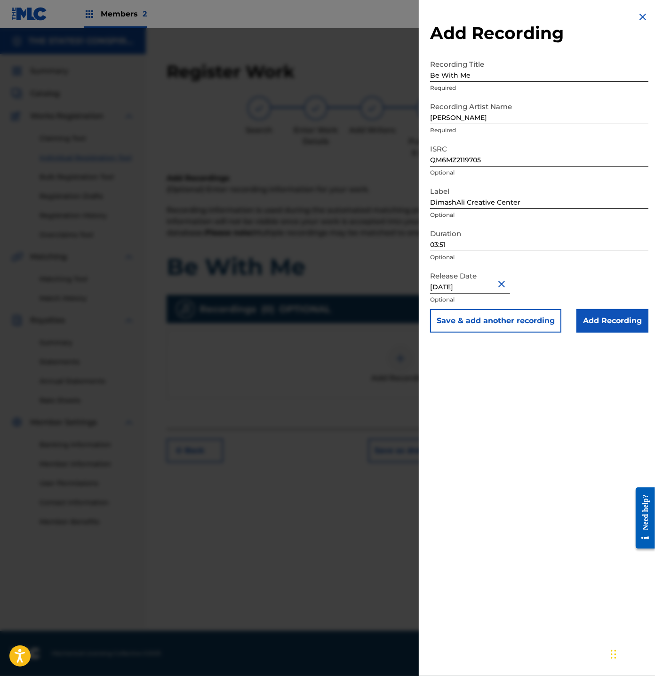
select select "1"
select select "2021"
click at [607, 323] on input "Add Recording" at bounding box center [613, 321] width 72 height 24
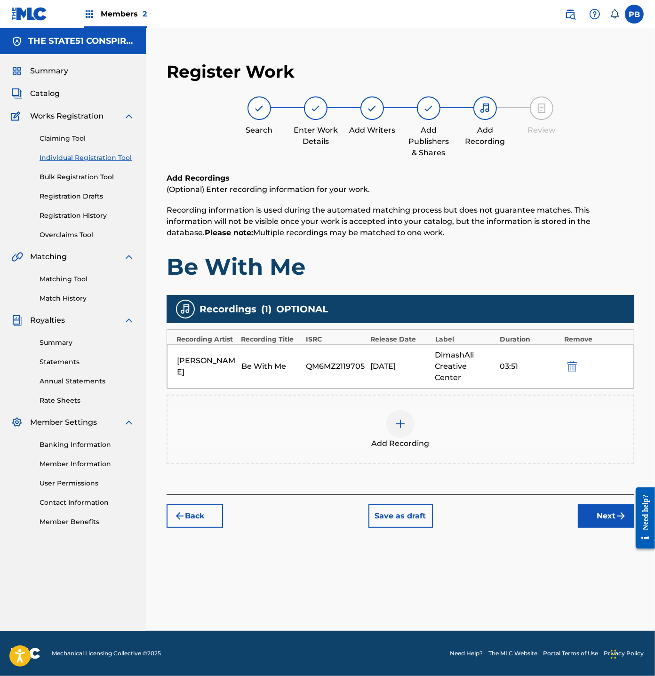
click at [608, 506] on button "Next" at bounding box center [606, 517] width 56 height 24
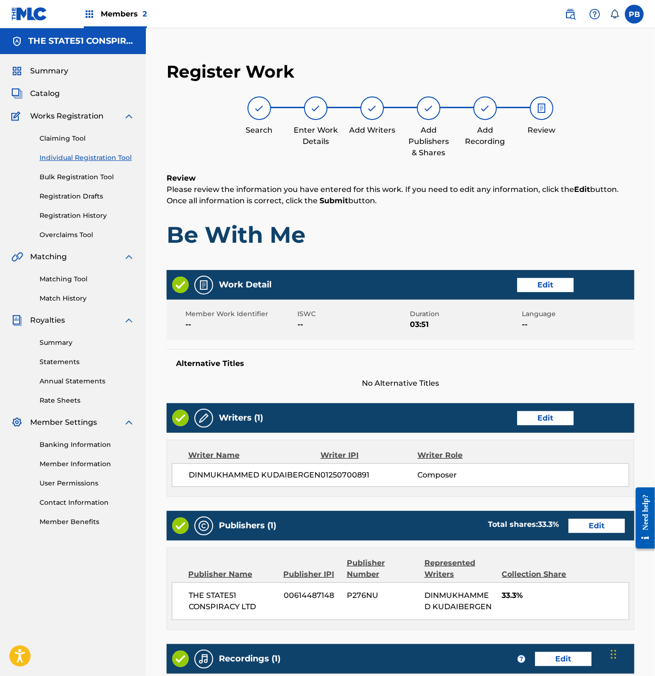
scroll to position [161, 0]
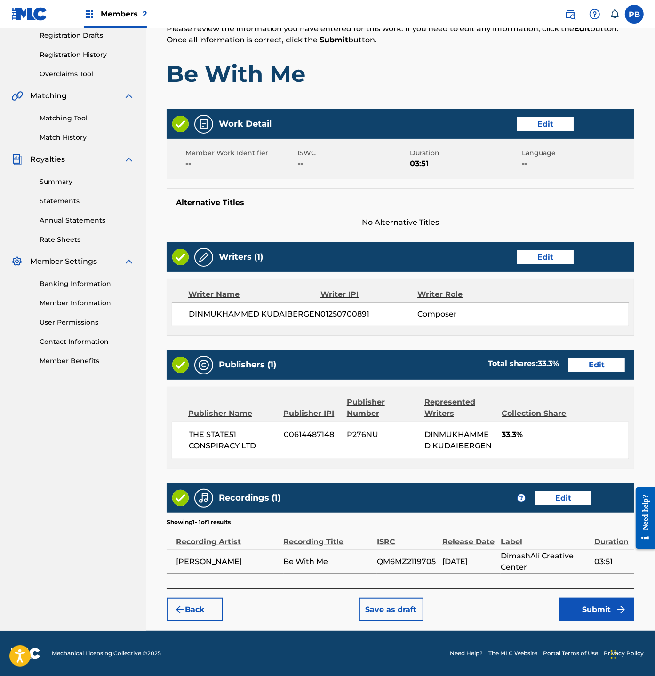
click at [594, 614] on button "Submit" at bounding box center [596, 610] width 75 height 24
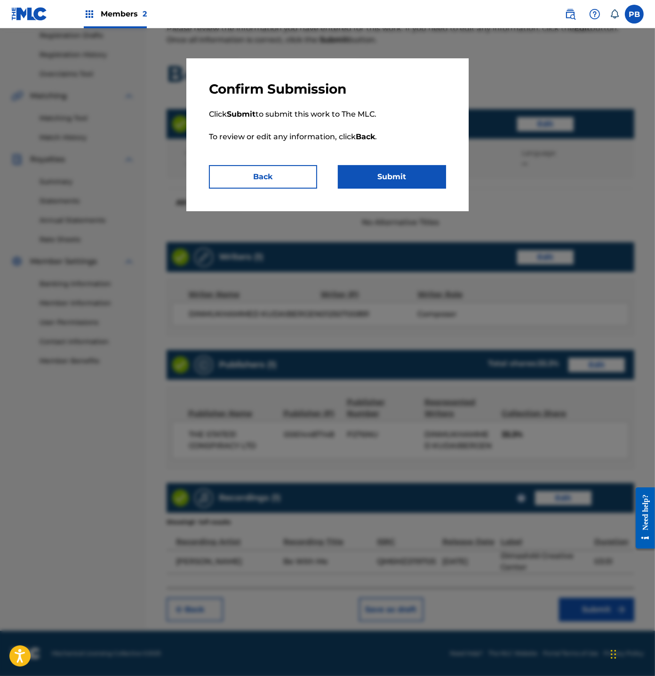
click at [389, 171] on button "Submit" at bounding box center [392, 177] width 108 height 24
